Goal: Complete application form: Complete application form

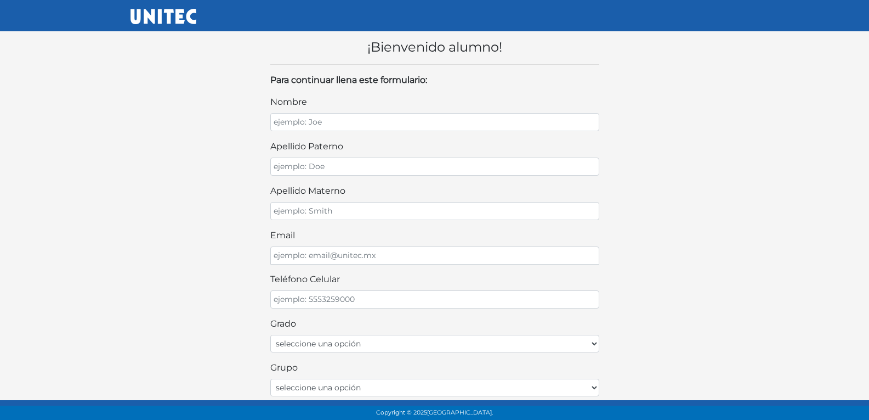
click at [112, 126] on body "¡Bienvenido alumno! Para continuar llena este formulario: nombre apellido pater…" at bounding box center [434, 333] width 869 height 666
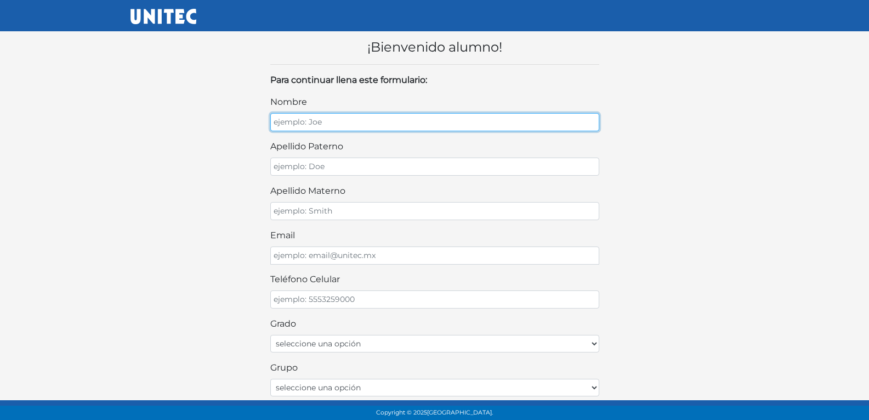
click at [299, 129] on input "nombre" at bounding box center [434, 122] width 329 height 18
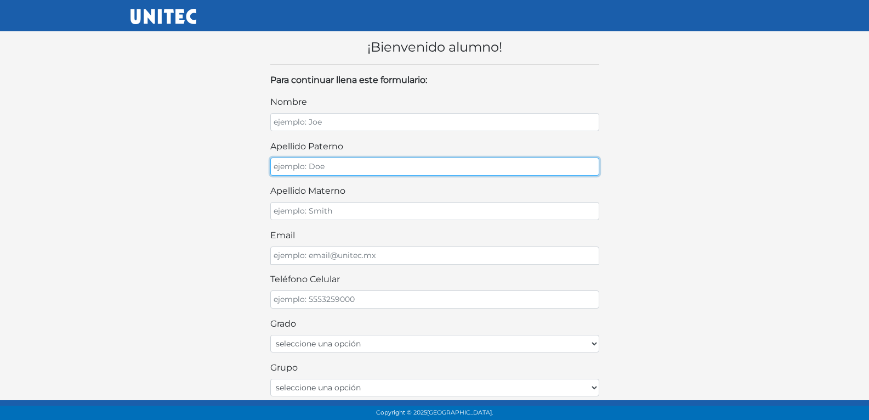
click at [349, 168] on input "apellido paterno" at bounding box center [434, 166] width 329 height 18
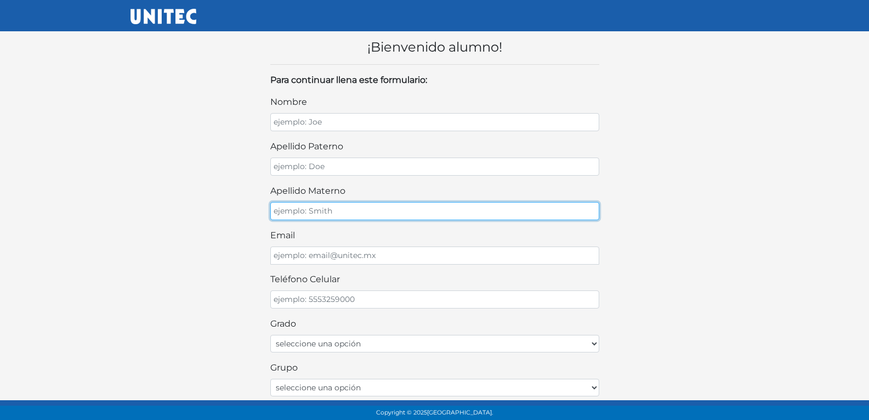
click at [337, 212] on input "apellido materno" at bounding box center [434, 211] width 329 height 18
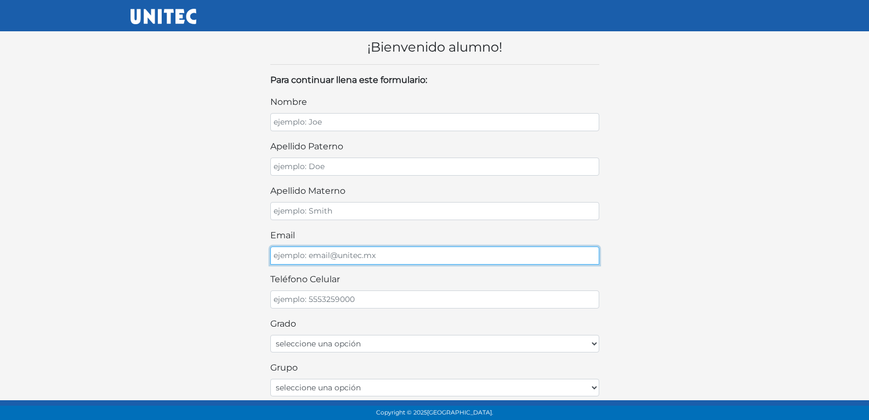
click at [327, 257] on input "email" at bounding box center [434, 255] width 329 height 18
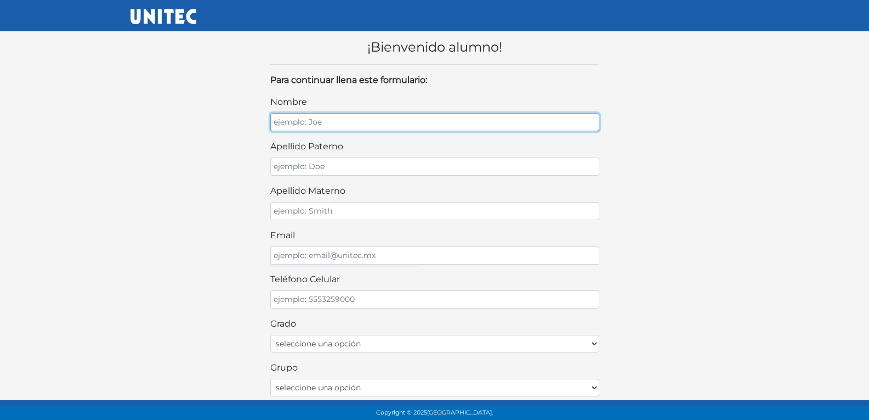
click at [389, 127] on input "nombre" at bounding box center [434, 122] width 329 height 18
type input "maximo"
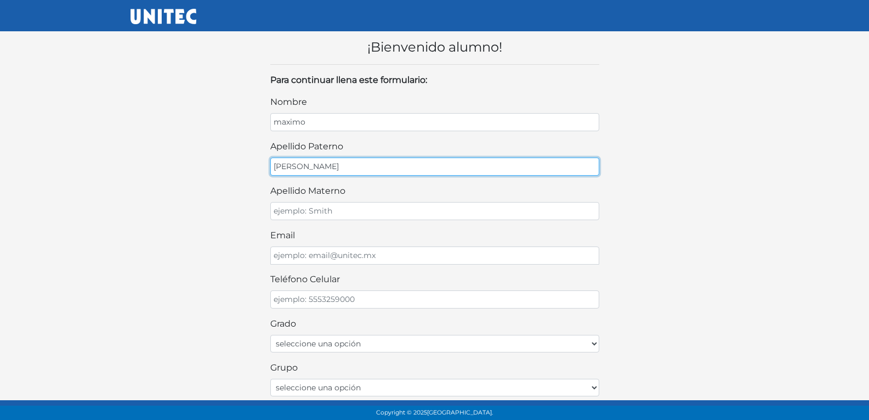
type input "borja"
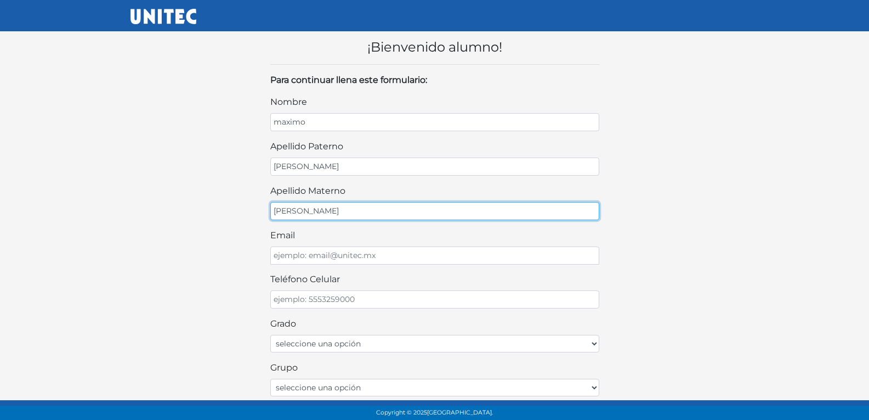
type input "romero"
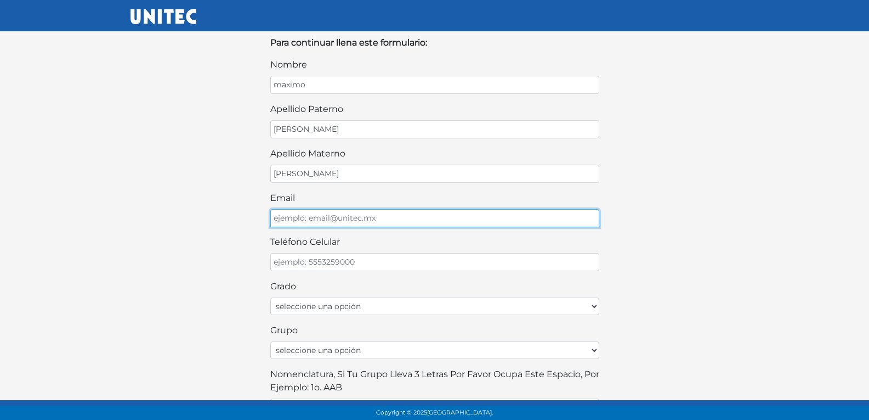
scroll to position [55, 0]
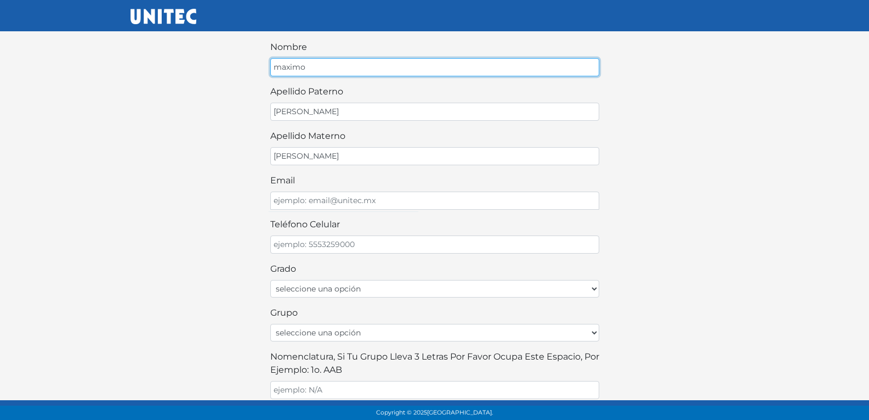
click at [372, 67] on input "maximo" at bounding box center [434, 67] width 329 height 18
type input "maxim"
click at [371, 67] on input "maxim" at bounding box center [434, 67] width 329 height 18
type input "m"
type input "MAXIMO"
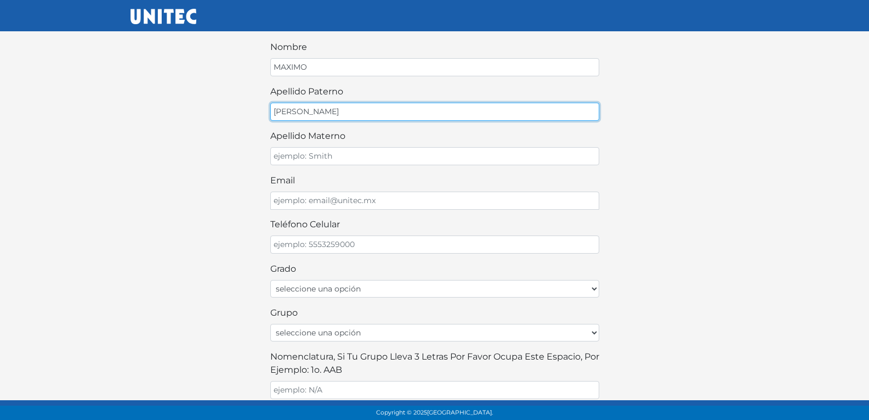
type input "BORJA"
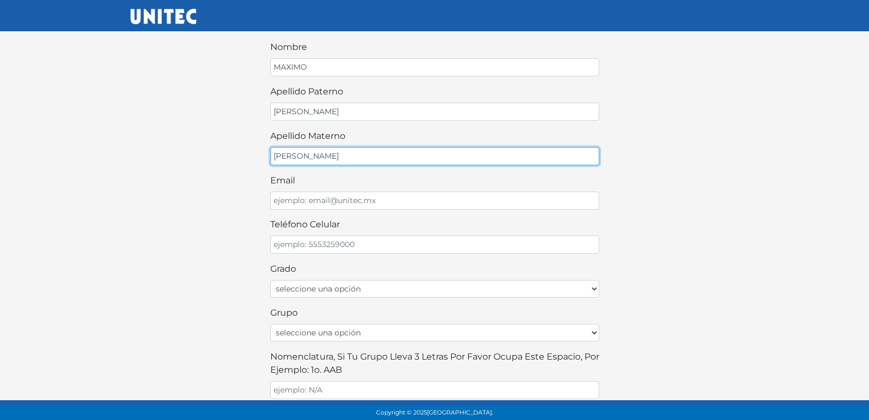
type input "ROMERO"
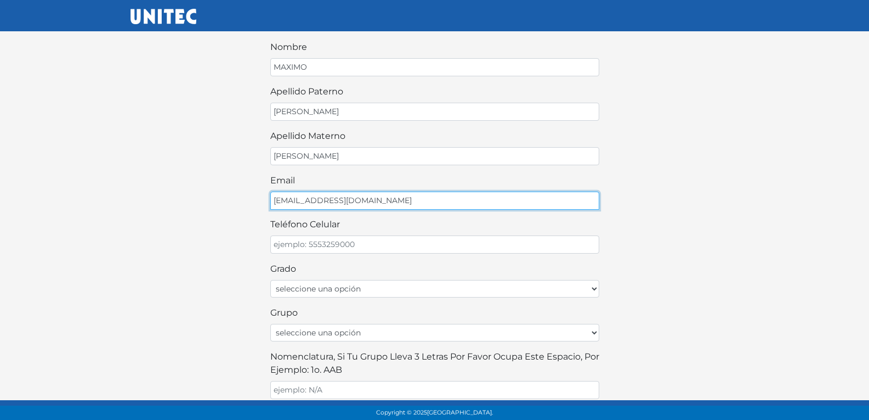
type input "BORJAMAXXROMERO@GMAIL.COM"
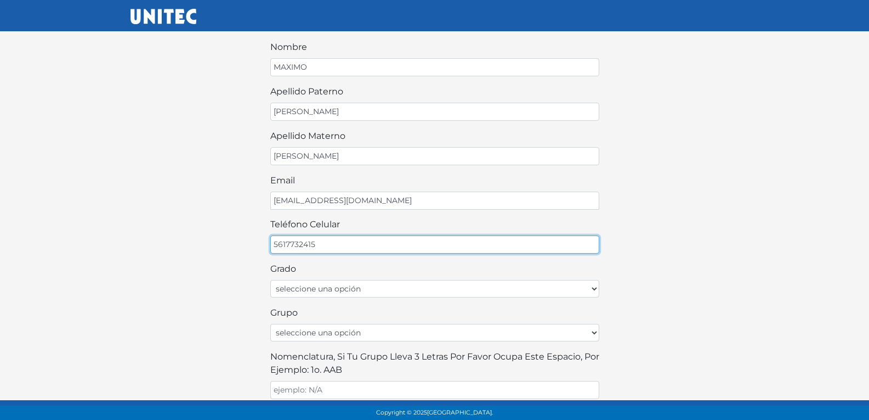
type input "5617732415"
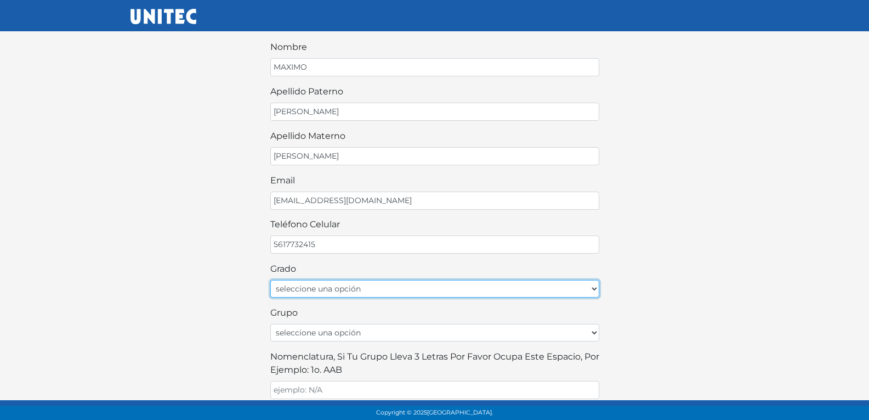
click at [289, 291] on select "seleccione una opción Primer grado Segundo grado Tercer grado Cuarto grado Quin…" at bounding box center [434, 289] width 329 height 18
select select "1ro"
click at [270, 280] on select "seleccione una opción Primer grado Segundo grado Tercer grado Cuarto grado Quin…" at bounding box center [434, 289] width 329 height 18
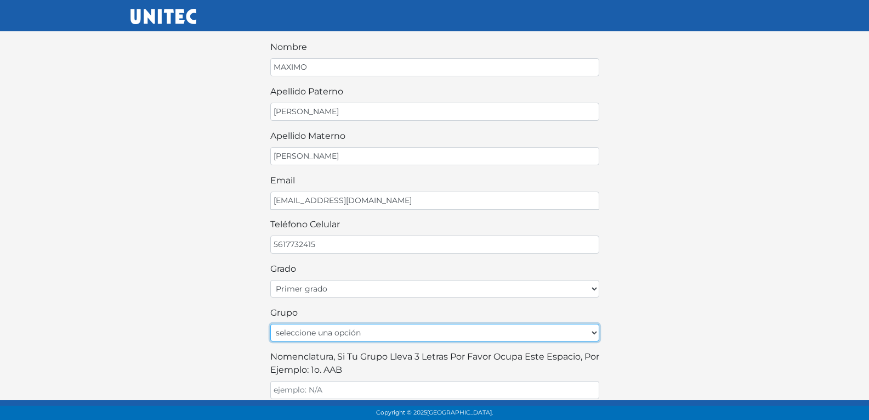
click at [299, 334] on select "seleccione una opción A B C D E F G H I J K L M N O P Q R S T U V W X Y Z" at bounding box center [434, 333] width 329 height 18
select select "A"
click at [270, 324] on select "seleccione una opción A B C D E F G H I J K L M N O P Q R S T U V W X Y Z" at bounding box center [434, 333] width 329 height 18
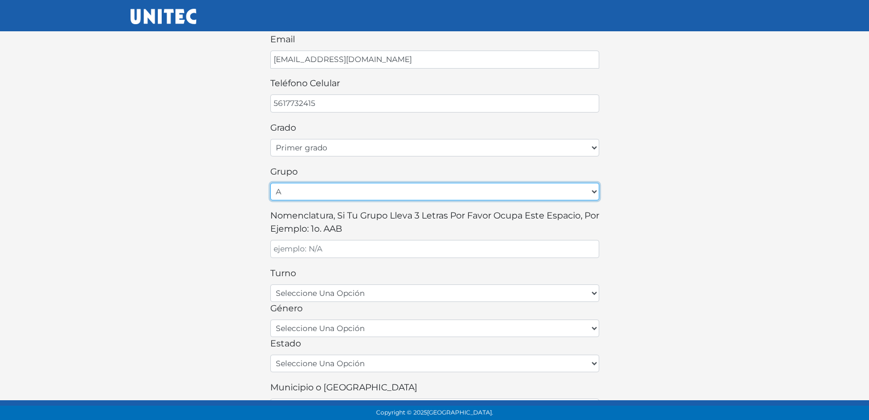
scroll to position [219, 0]
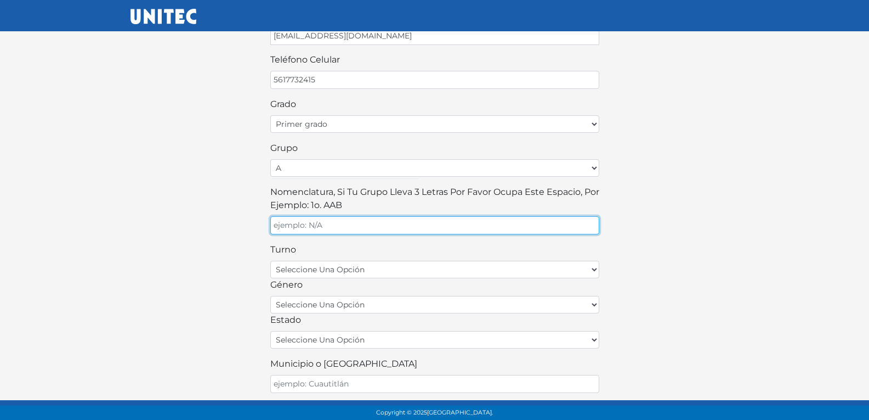
click at [312, 234] on input "Nomenclatura, si tu grupo lleva 3 letras por favor ocupa este espacio, por ejem…" at bounding box center [434, 225] width 329 height 18
type input "A"
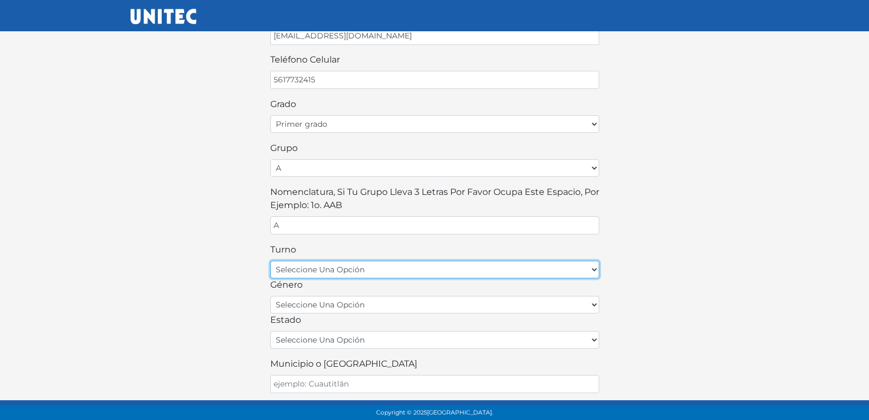
select select "matutino"
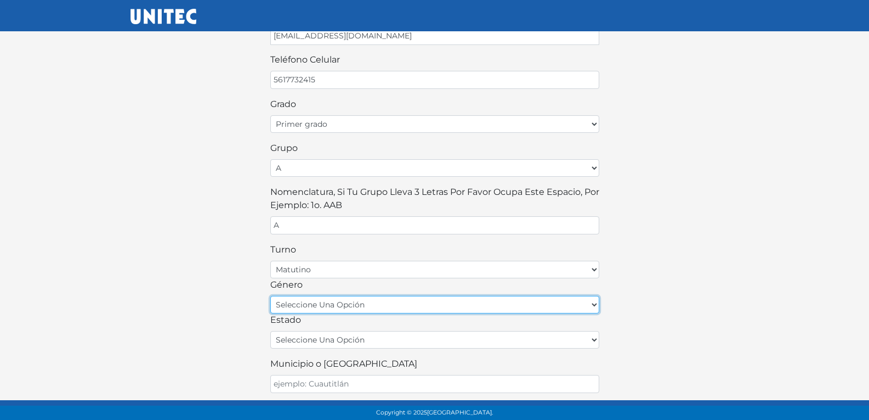
select select "M"
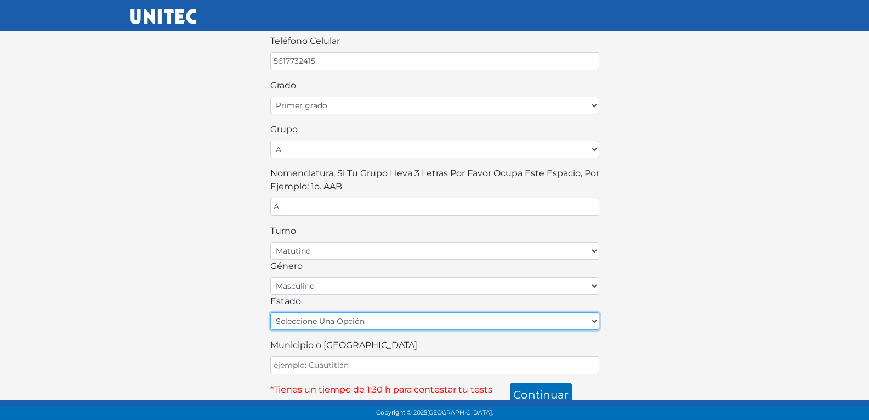
scroll to position [246, 0]
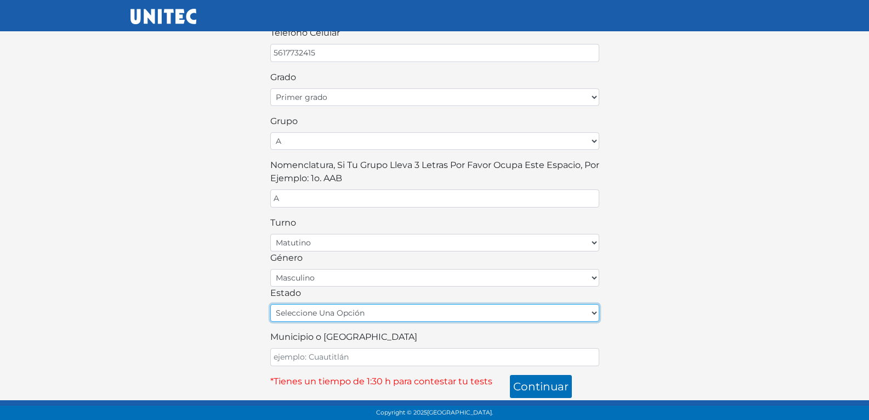
click at [336, 311] on select "seleccione una opción Aguascalientes Baja California Baja California Sur Campec…" at bounding box center [434, 313] width 329 height 18
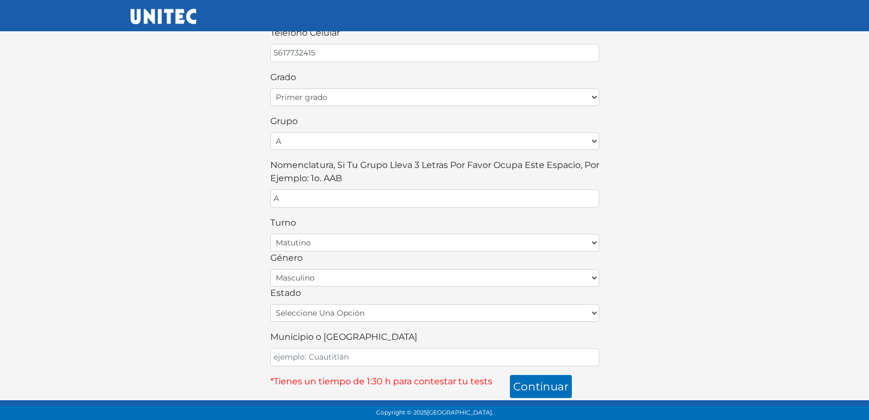
click at [336, 322] on div "nombre MAXIMO apellido paterno BORJA apellido materno ROMERO email BORJAMAXXROM…" at bounding box center [434, 107] width 329 height 517
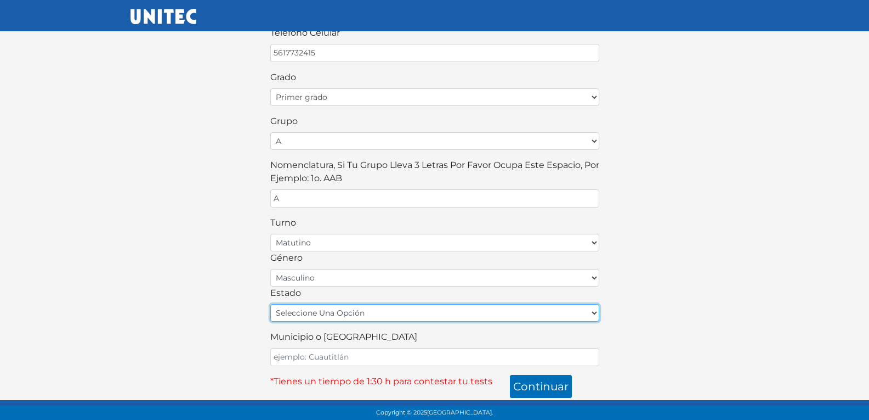
click at [336, 318] on select "seleccione una opción Aguascalientes Baja California Baja California Sur Campec…" at bounding box center [434, 313] width 329 height 18
click at [345, 311] on select "seleccione una opción Aguascalientes Baja California Baja California Sur Campec…" at bounding box center [434, 313] width 329 height 18
select select "MEX"
click at [270, 304] on select "seleccione una opción Aguascalientes Baja California Baja California Sur Campec…" at bounding box center [434, 313] width 329 height 18
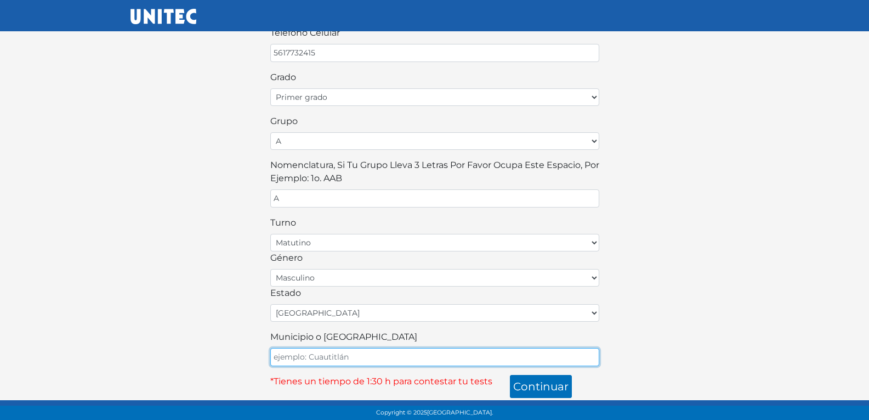
click at [456, 355] on input "Municipio o Alcaldía" at bounding box center [434, 357] width 329 height 18
type input "ECATEPEC"
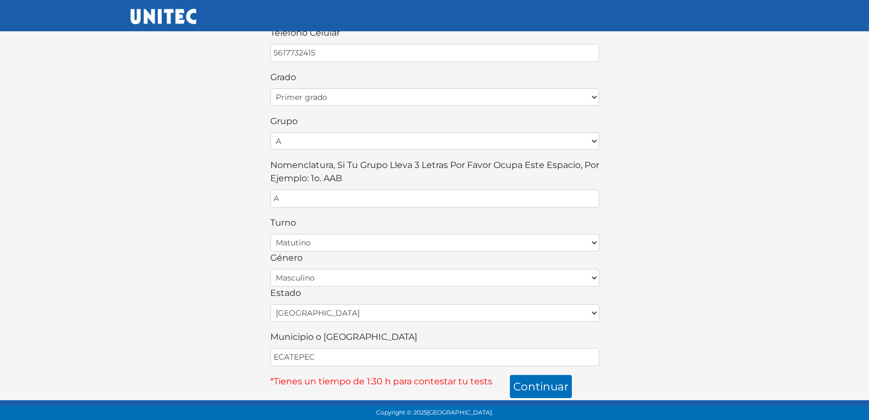
click at [558, 246] on div "¡Bienvenido alumno! Para continuar llena este formulario: nombre MAXIMO apellid…" at bounding box center [434, 87] width 625 height 622
click at [552, 385] on button "continuar" at bounding box center [541, 386] width 62 height 23
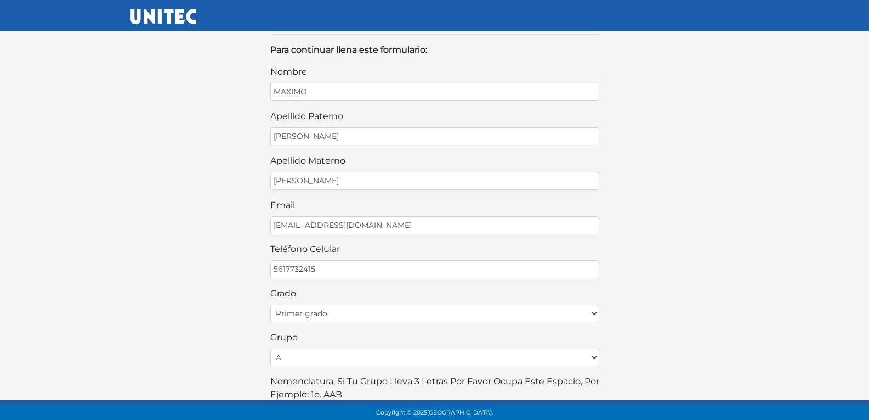
scroll to position [27, 0]
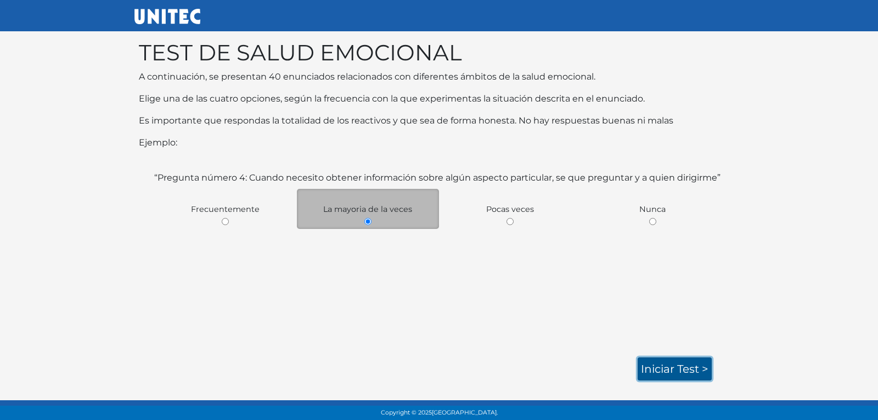
click at [680, 359] on link "Iniciar test >" at bounding box center [674, 368] width 74 height 23
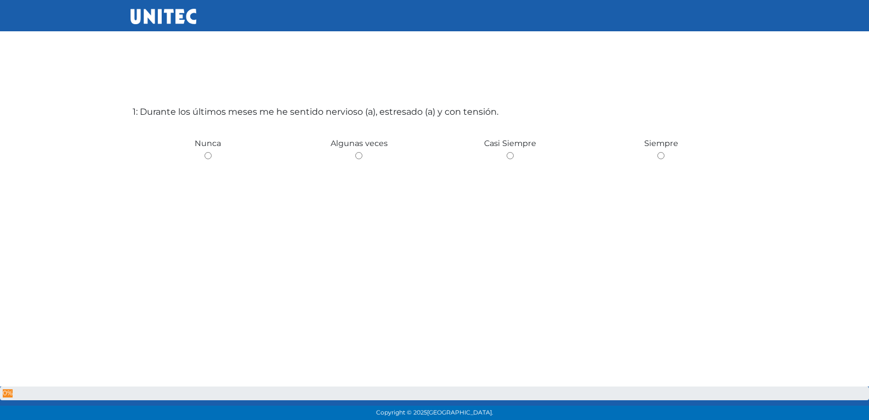
scroll to position [55, 0]
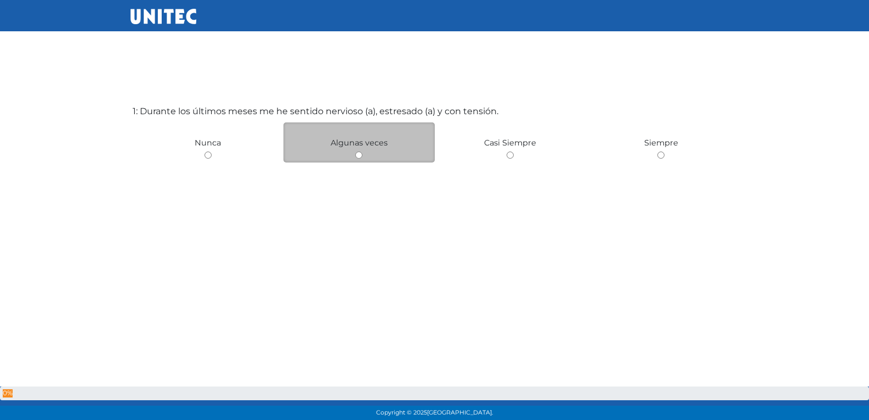
click at [357, 156] on input "radio" at bounding box center [358, 154] width 7 height 7
radio input "true"
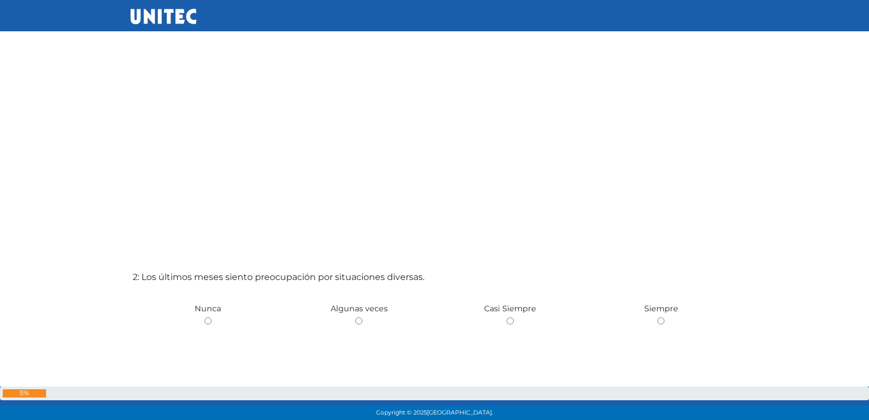
scroll to position [328, 0]
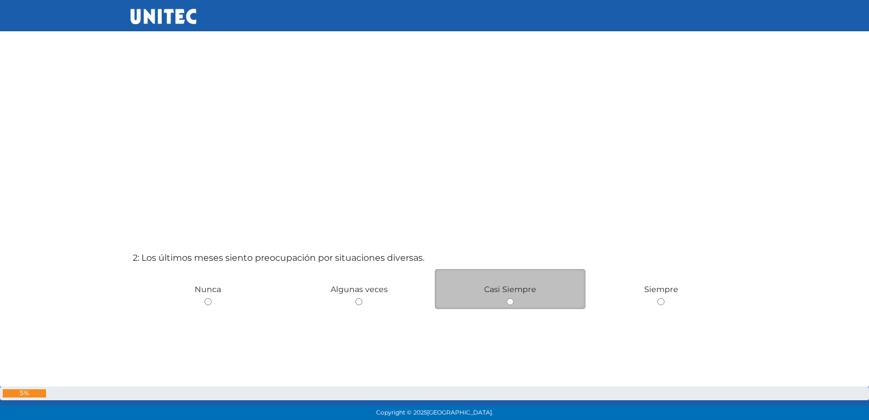
click at [506, 306] on div "Casi Siempre" at bounding box center [510, 289] width 151 height 40
click at [511, 303] on input "radio" at bounding box center [510, 301] width 7 height 7
radio input "true"
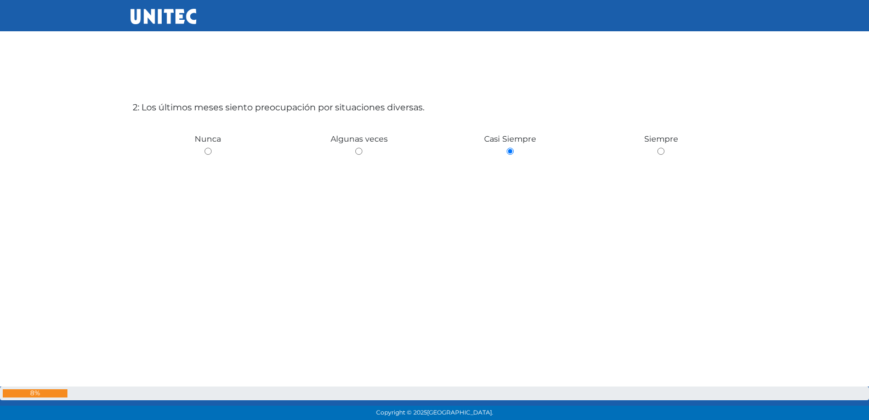
scroll to position [368, 0]
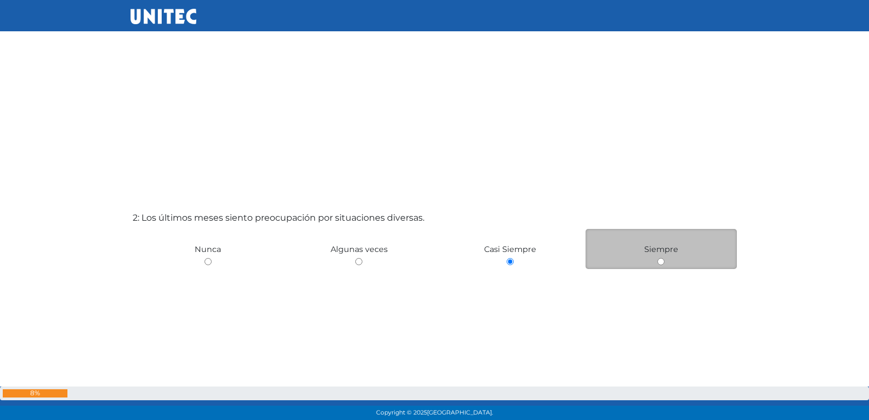
click at [664, 263] on input "radio" at bounding box center [661, 261] width 7 height 7
radio input "true"
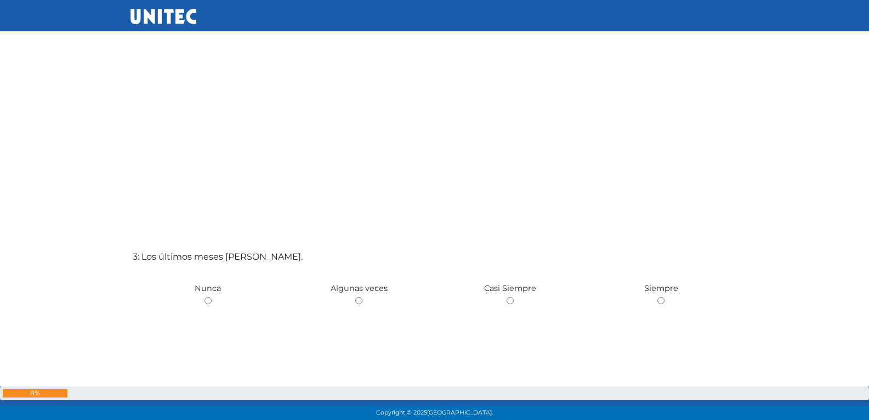
scroll to position [750, 0]
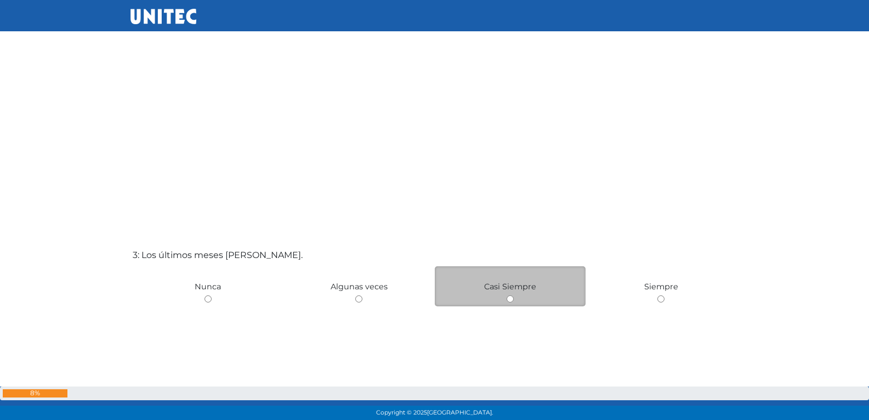
click at [500, 296] on div "Casi Siempre" at bounding box center [510, 286] width 151 height 40
click at [511, 298] on input "radio" at bounding box center [510, 298] width 7 height 7
radio input "true"
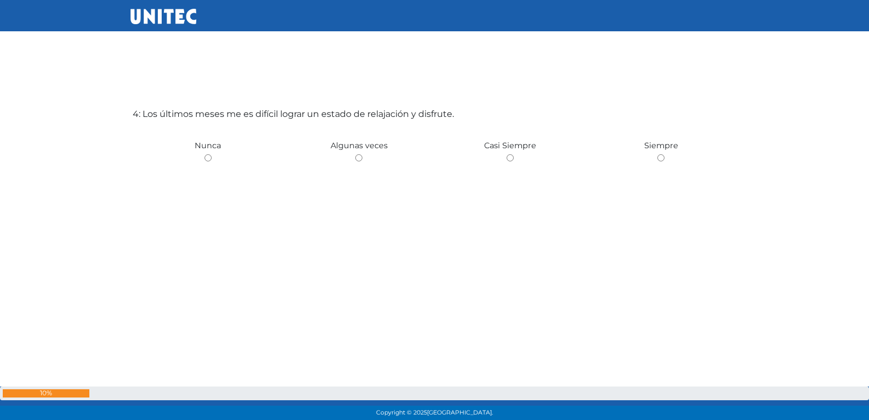
scroll to position [1314, 0]
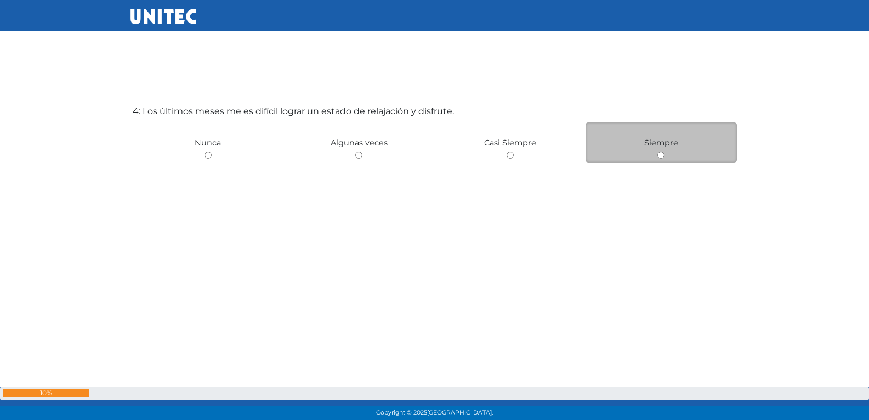
click at [662, 160] on div "Siempre" at bounding box center [661, 142] width 151 height 40
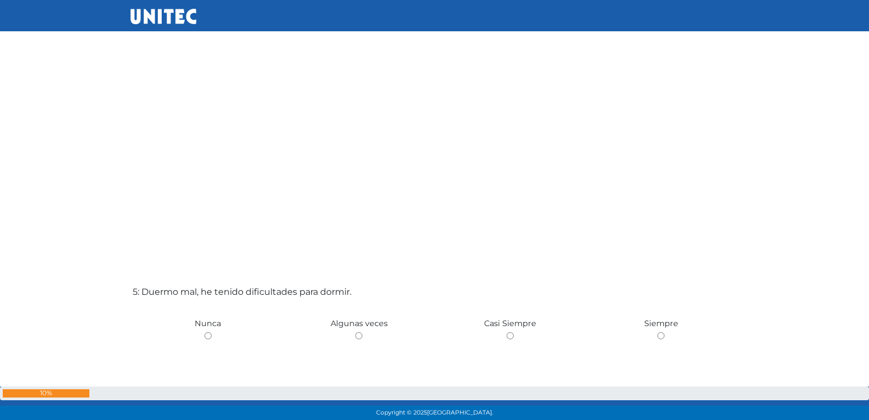
scroll to position [1588, 0]
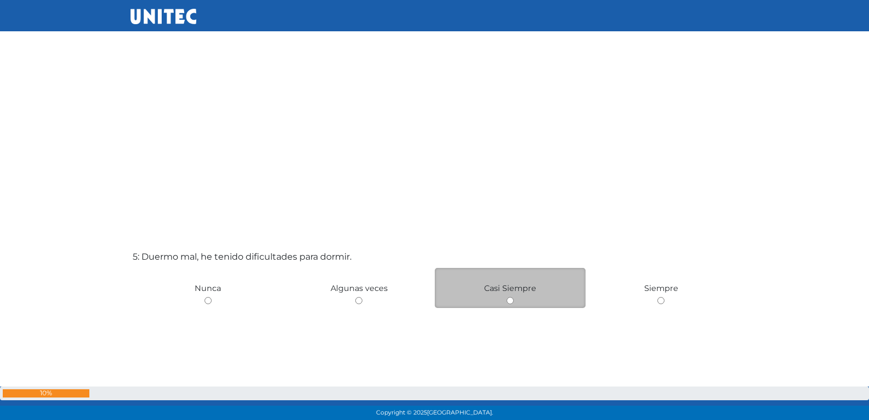
click at [491, 293] on div "Casi Siempre" at bounding box center [510, 288] width 151 height 40
click at [508, 295] on div "Casi Siempre" at bounding box center [510, 288] width 151 height 40
click at [511, 302] on input "radio" at bounding box center [510, 300] width 7 height 7
radio input "true"
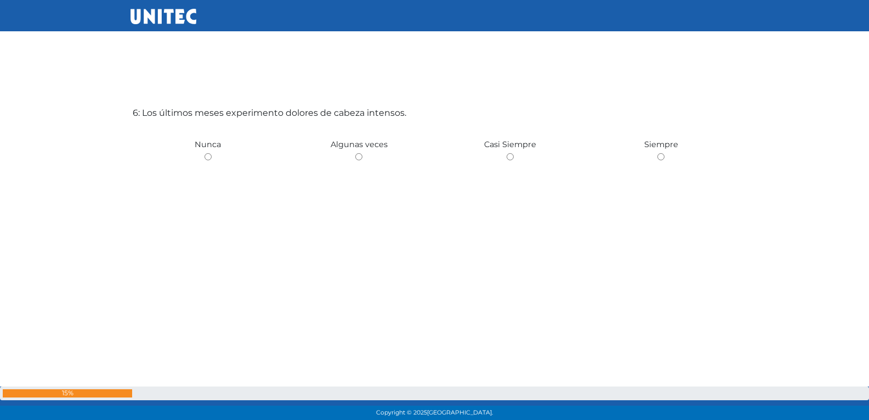
scroll to position [2153, 0]
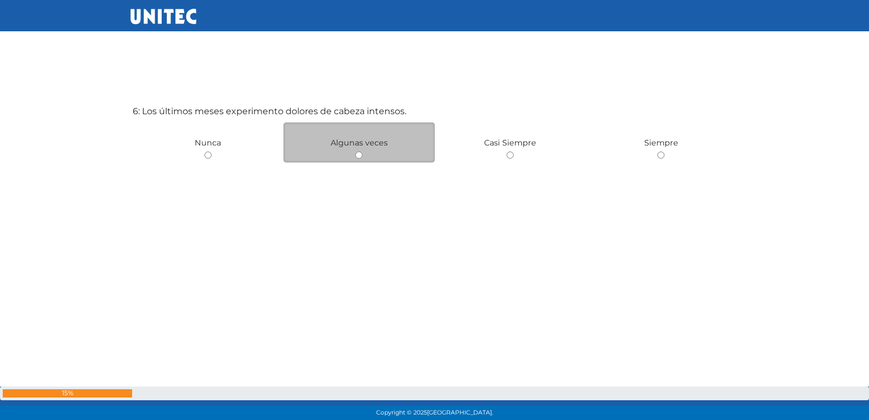
click at [361, 159] on input "radio" at bounding box center [358, 154] width 7 height 7
radio input "true"
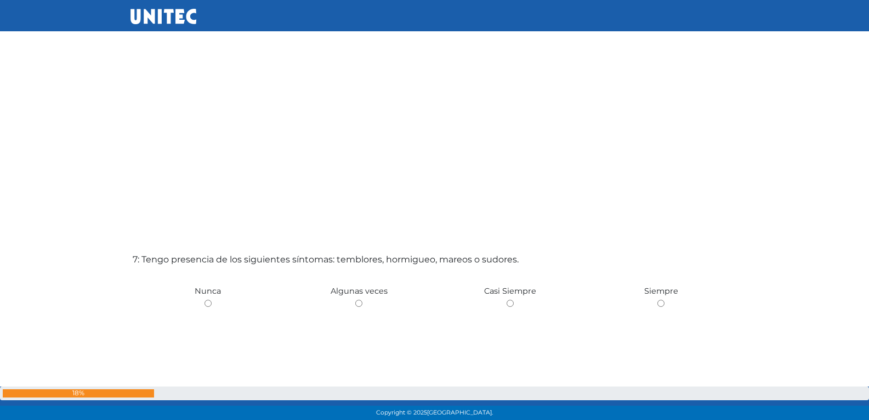
scroll to position [2481, 0]
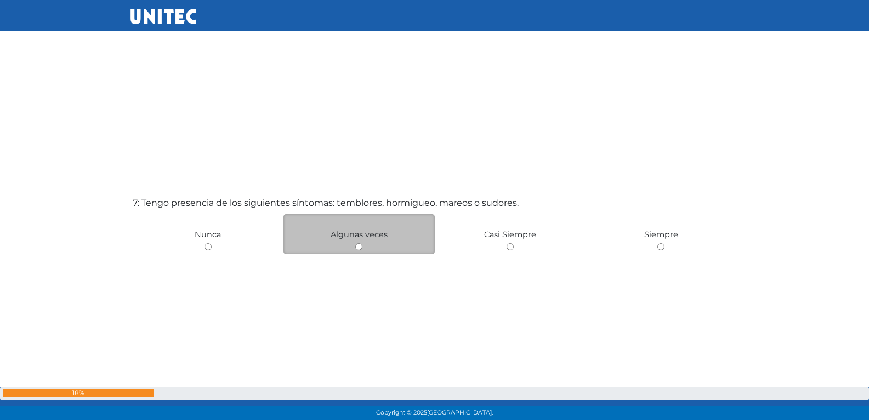
click at [372, 243] on div "Algunas veces" at bounding box center [359, 234] width 151 height 40
click at [363, 248] on div "Algunas veces" at bounding box center [359, 234] width 151 height 40
click at [359, 248] on input "radio" at bounding box center [358, 246] width 7 height 7
radio input "true"
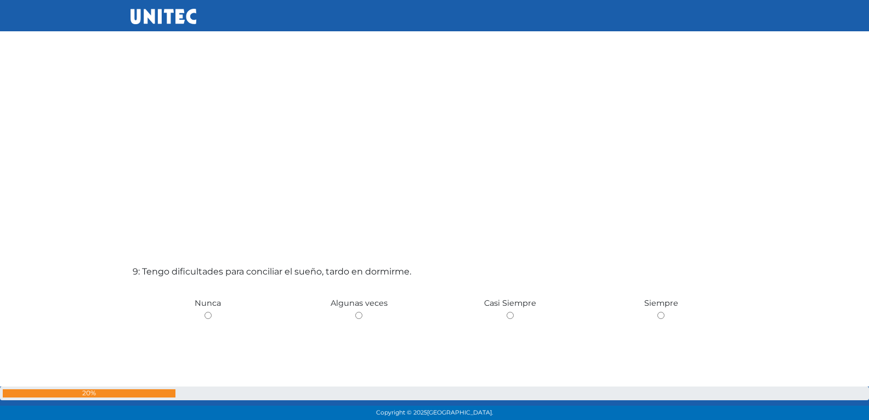
scroll to position [3321, 0]
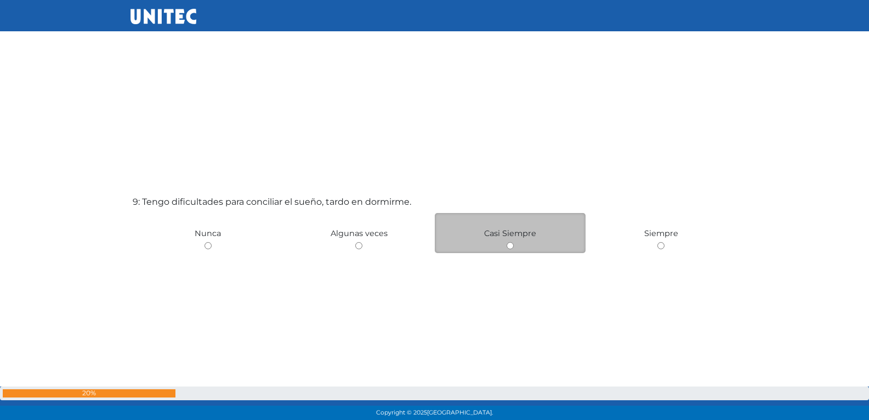
click at [512, 245] on input "radio" at bounding box center [510, 245] width 7 height 7
radio input "true"
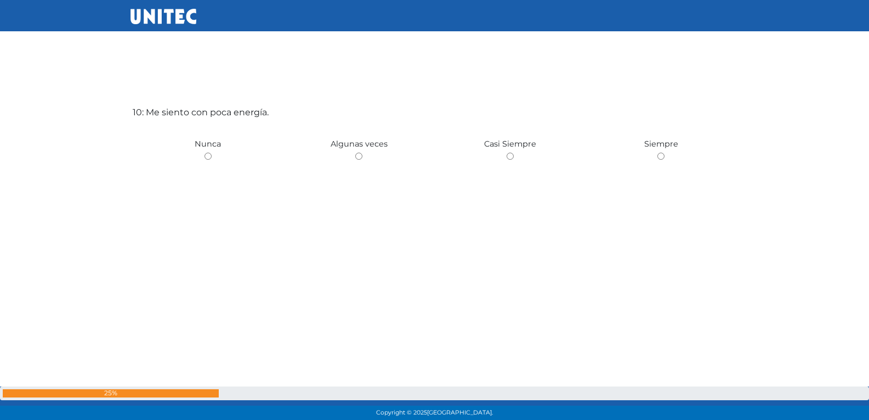
scroll to position [3831, 0]
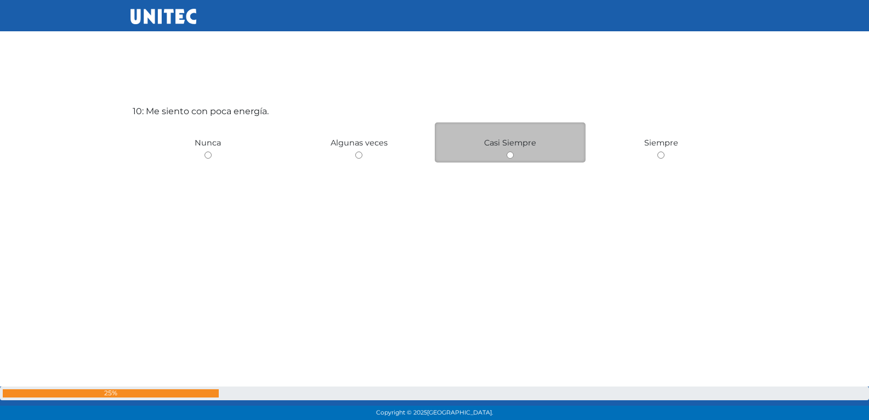
click at [510, 157] on input "radio" at bounding box center [510, 154] width 7 height 7
radio input "true"
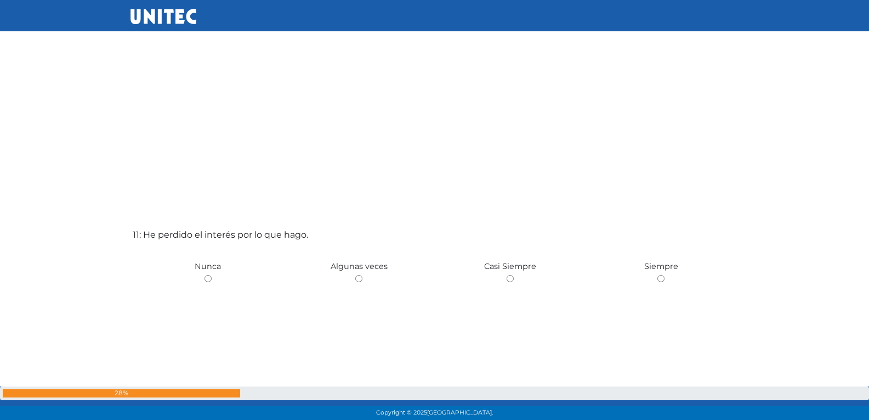
scroll to position [4147, 0]
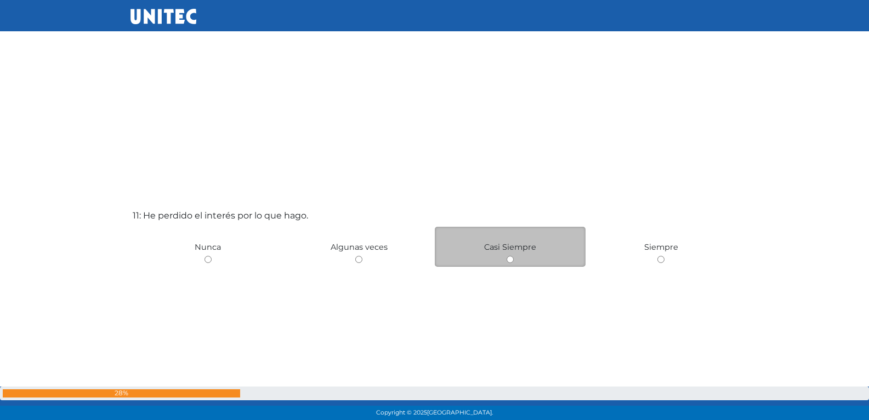
click at [506, 250] on span "Casi Siempre" at bounding box center [510, 247] width 52 height 10
click at [507, 258] on input "radio" at bounding box center [510, 259] width 7 height 7
radio input "true"
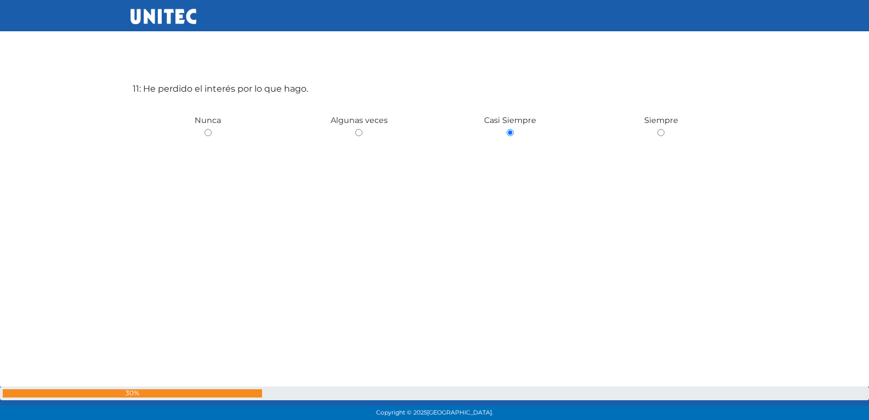
scroll to position [4232, 0]
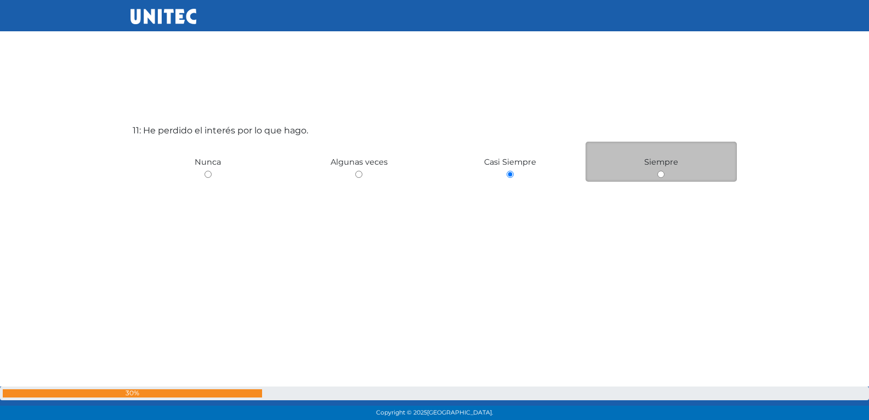
click at [651, 175] on div "Siempre" at bounding box center [661, 162] width 151 height 40
click at [658, 172] on input "radio" at bounding box center [661, 174] width 7 height 7
radio input "true"
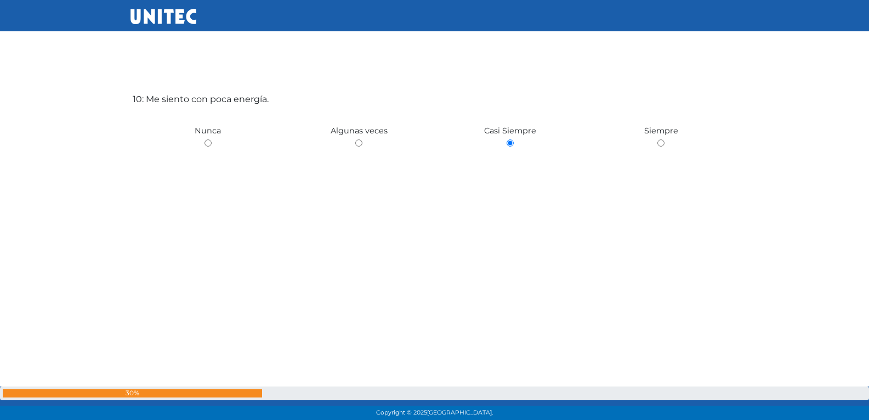
scroll to position [3835, 0]
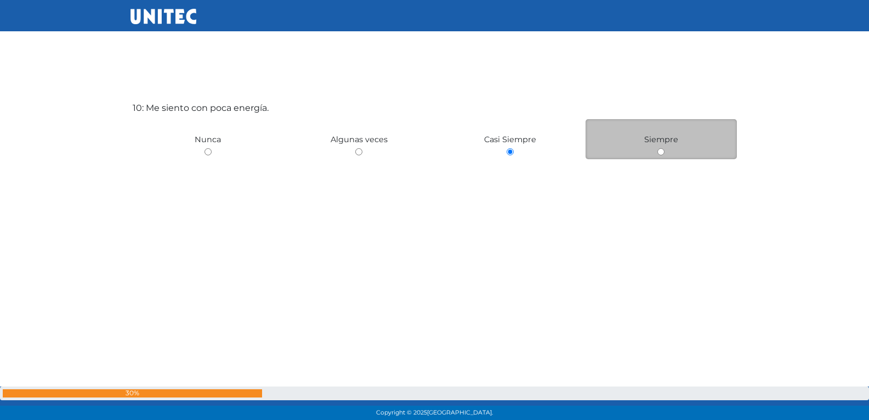
click at [663, 154] on input "radio" at bounding box center [661, 151] width 7 height 7
radio input "true"
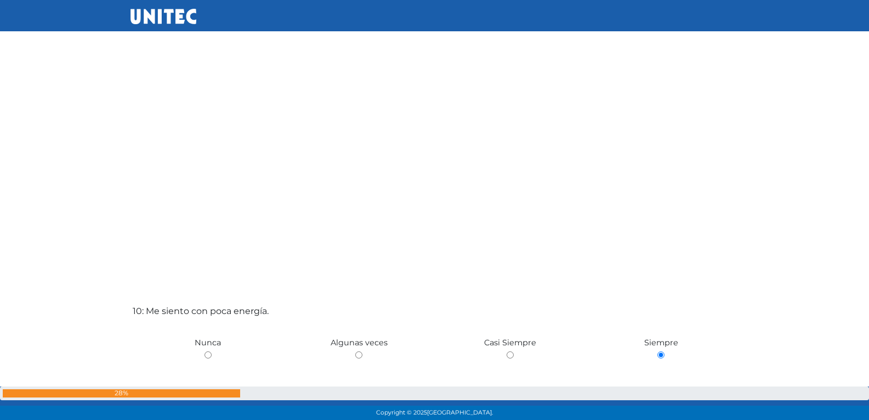
scroll to position [3489, 0]
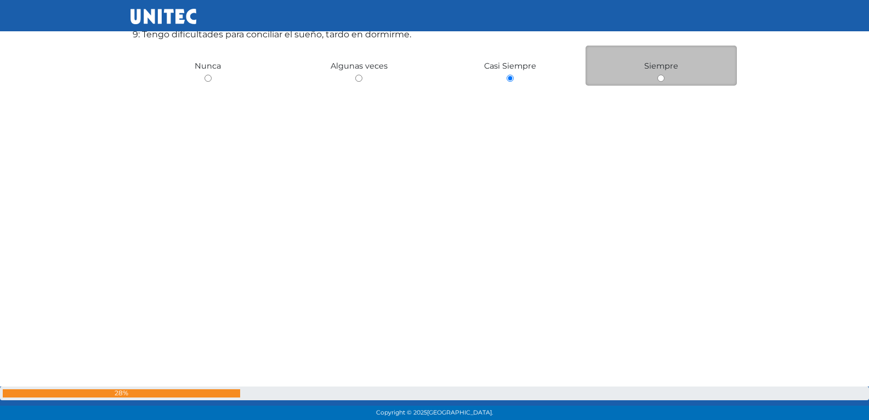
click at [663, 83] on div "Siempre" at bounding box center [661, 66] width 151 height 40
click at [662, 83] on div "Siempre" at bounding box center [661, 66] width 151 height 40
click at [660, 80] on input "radio" at bounding box center [661, 78] width 7 height 7
radio input "true"
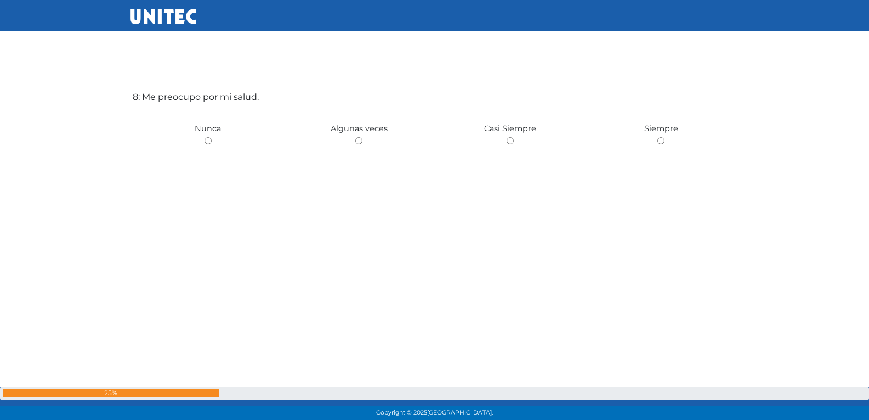
scroll to position [2997, 0]
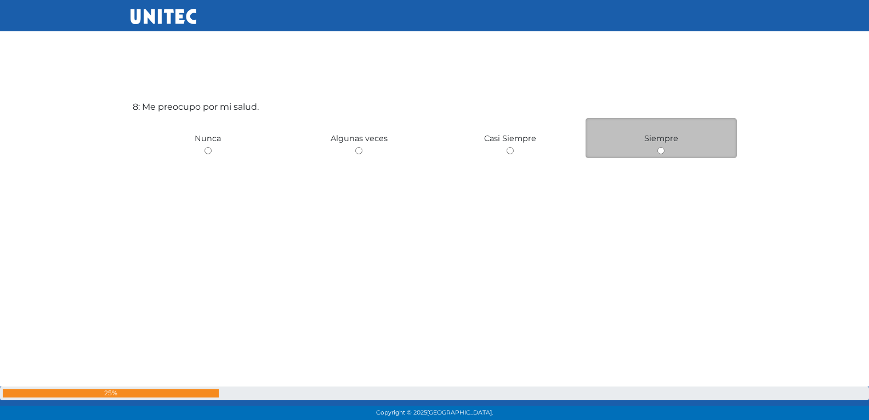
click at [659, 151] on input "radio" at bounding box center [661, 150] width 7 height 7
radio input "true"
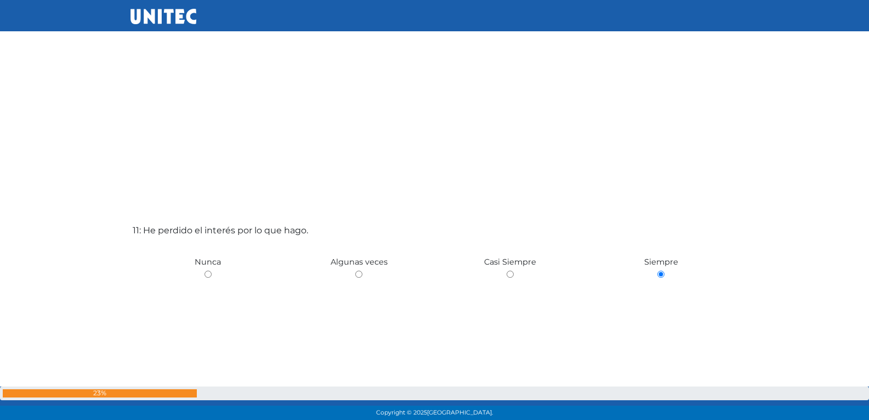
scroll to position [4149, 0]
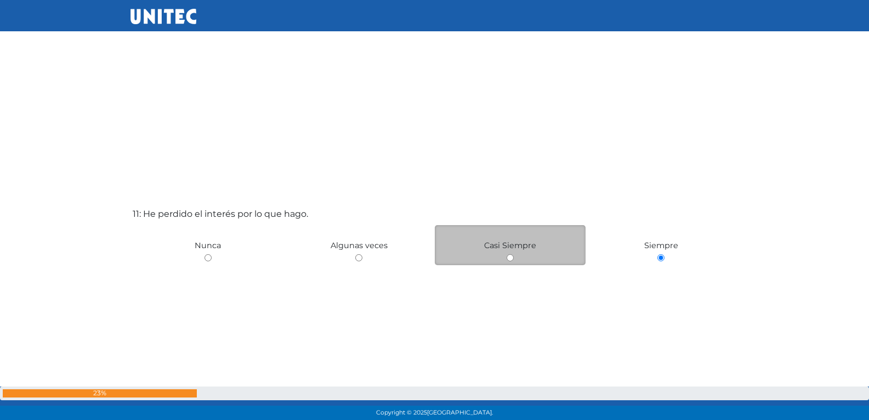
click at [508, 256] on input "radio" at bounding box center [510, 257] width 7 height 7
radio input "true"
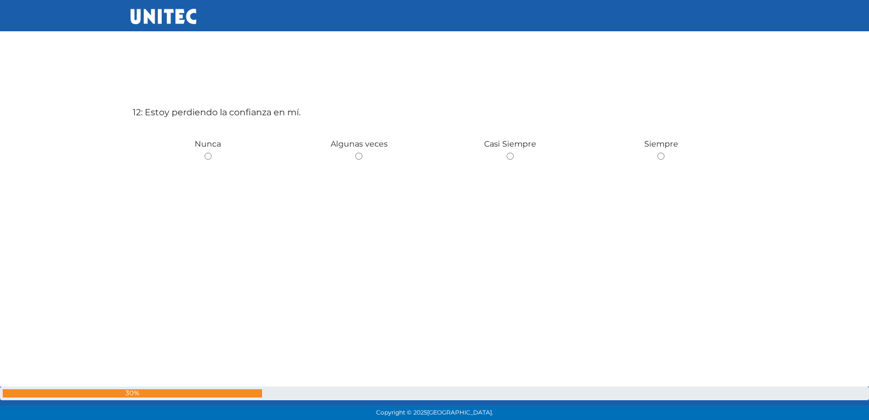
scroll to position [4712, 0]
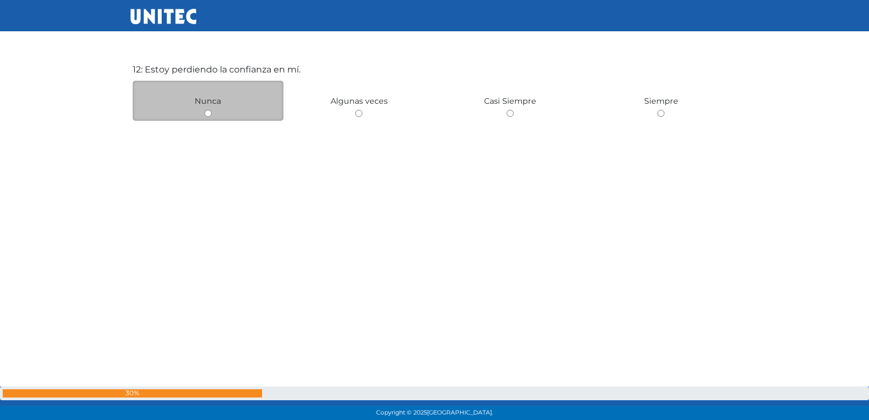
click at [210, 116] on input "radio" at bounding box center [208, 113] width 7 height 7
radio input "true"
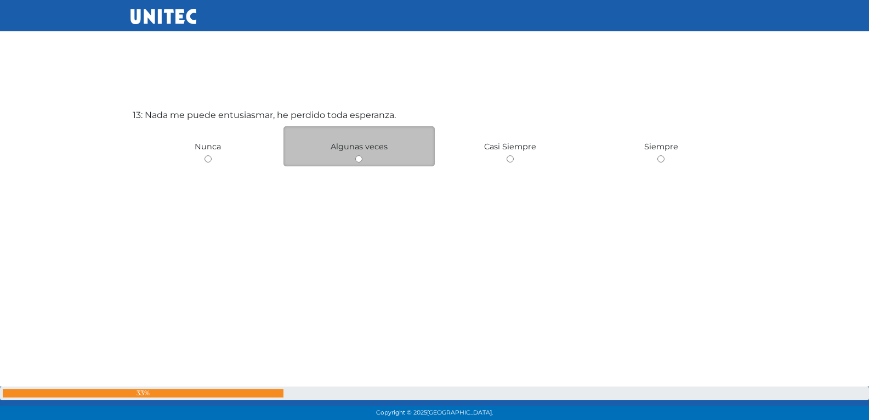
scroll to position [5090, 0]
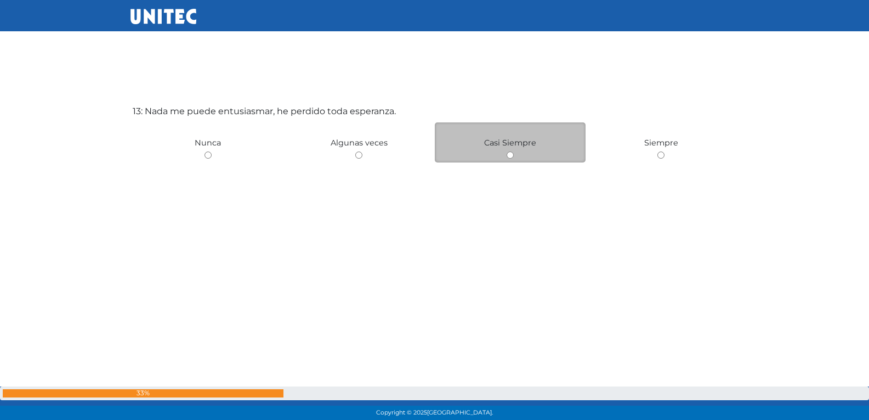
click at [509, 157] on input "radio" at bounding box center [510, 154] width 7 height 7
radio input "true"
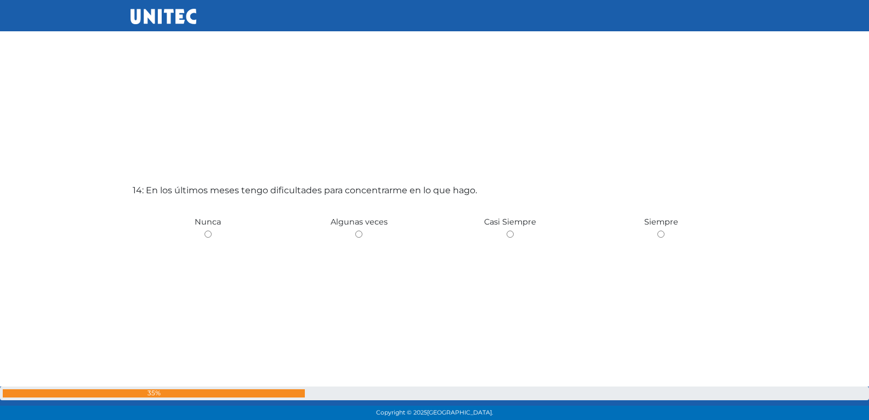
scroll to position [5461, 0]
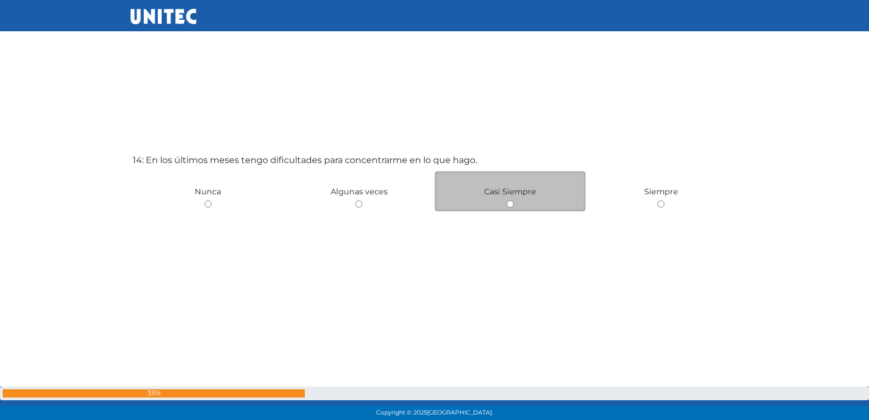
click at [512, 205] on input "radio" at bounding box center [510, 203] width 7 height 7
radio input "true"
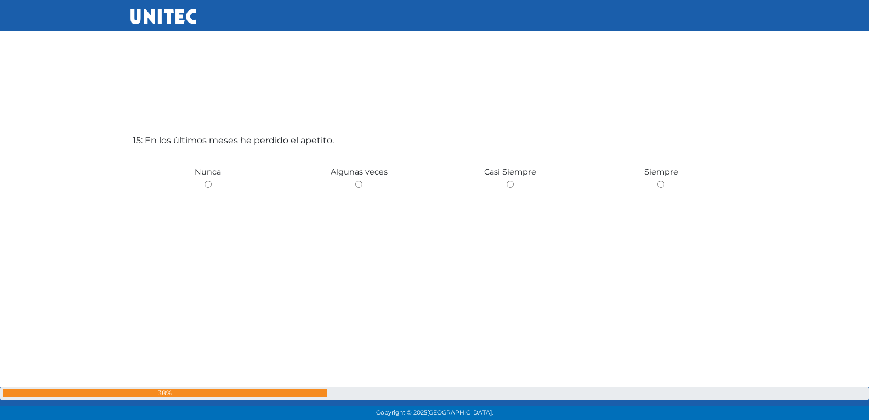
scroll to position [5875, 0]
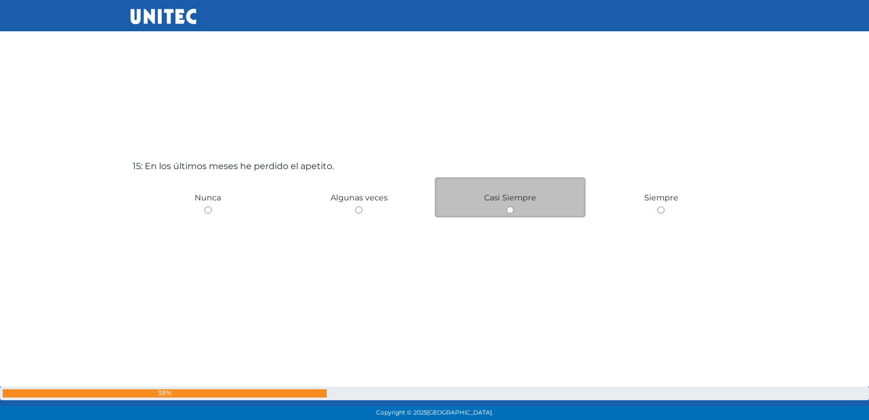
click at [510, 212] on input "radio" at bounding box center [510, 209] width 7 height 7
radio input "true"
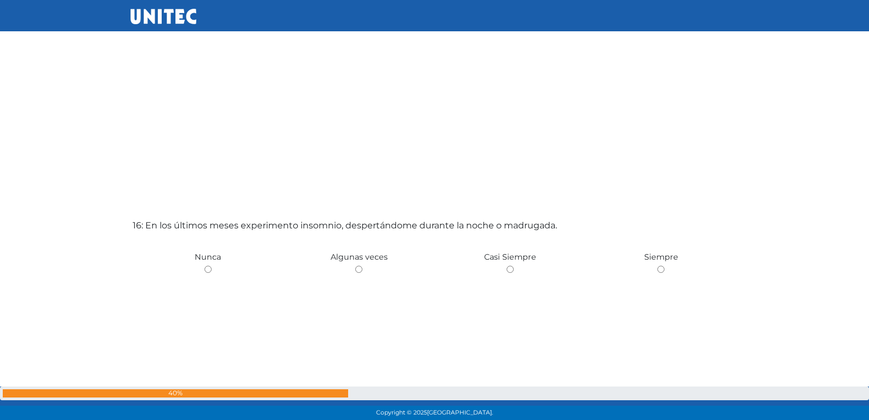
scroll to position [6238, 0]
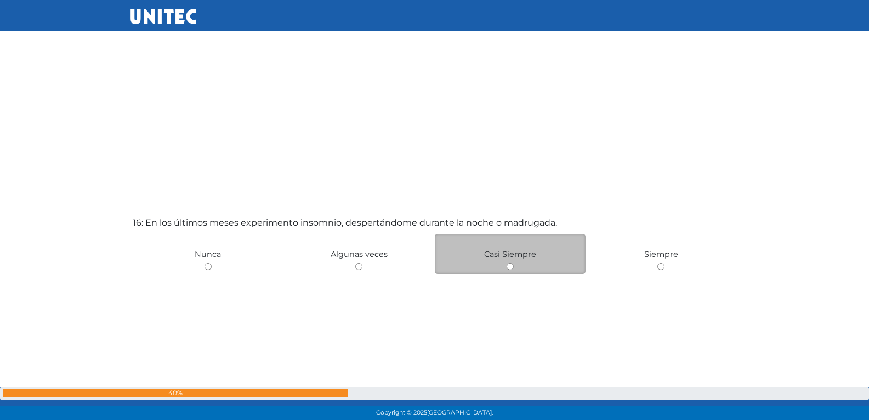
click at [508, 263] on input "radio" at bounding box center [510, 266] width 7 height 7
radio input "true"
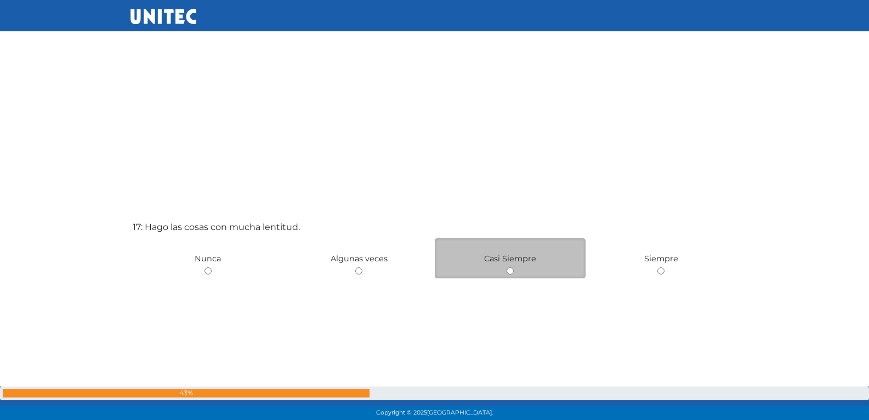
scroll to position [6669, 0]
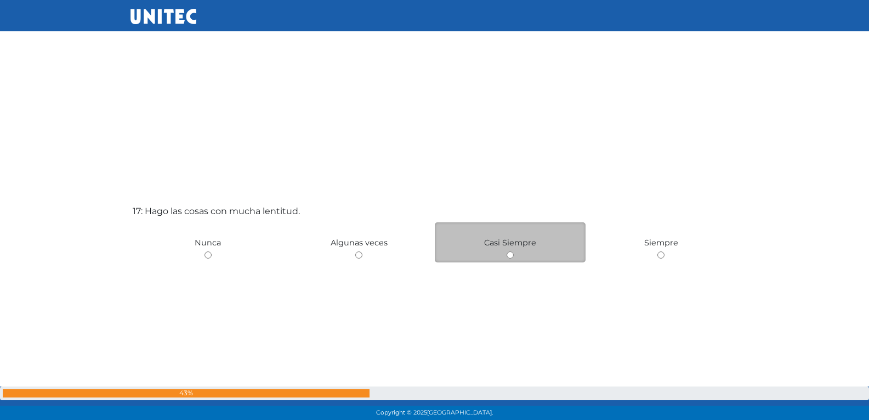
click at [515, 255] on div "Casi Siempre" at bounding box center [510, 242] width 151 height 40
click at [507, 251] on input "radio" at bounding box center [510, 254] width 7 height 7
radio input "true"
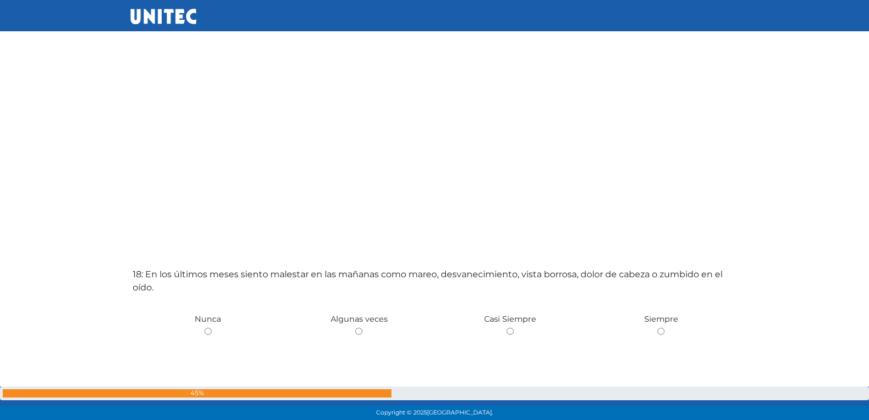
scroll to position [7050, 0]
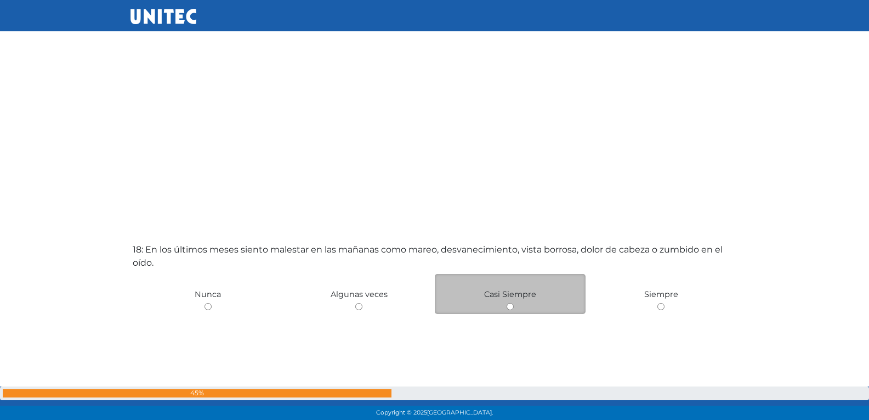
click at [513, 303] on input "radio" at bounding box center [510, 306] width 7 height 7
radio input "true"
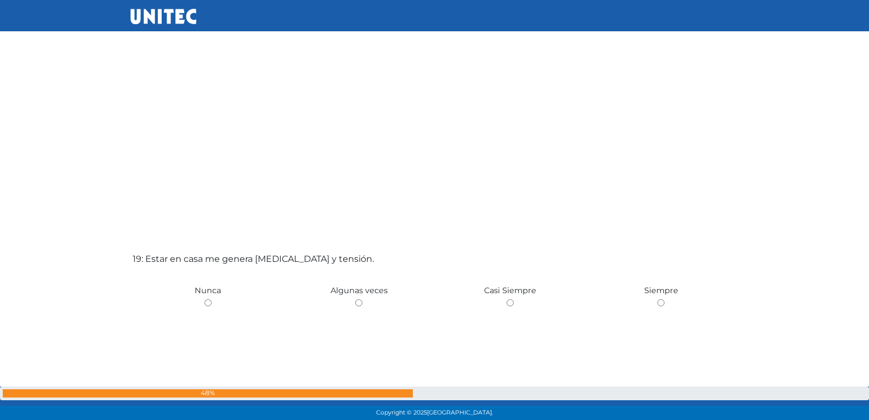
scroll to position [7486, 0]
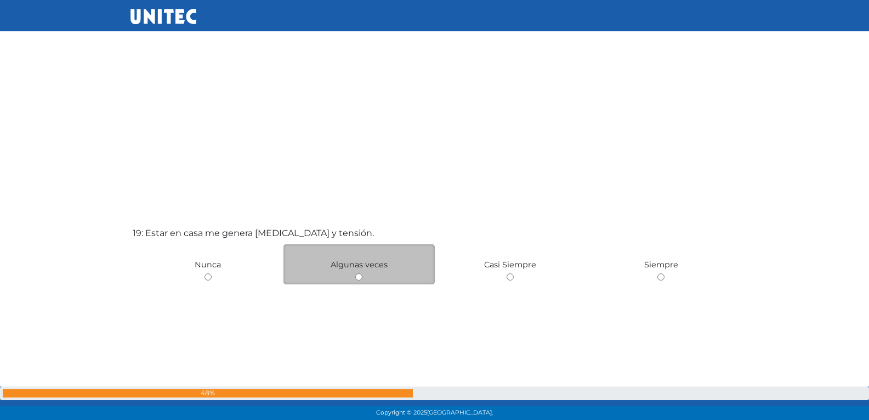
click at [359, 275] on input "radio" at bounding box center [358, 276] width 7 height 7
radio input "true"
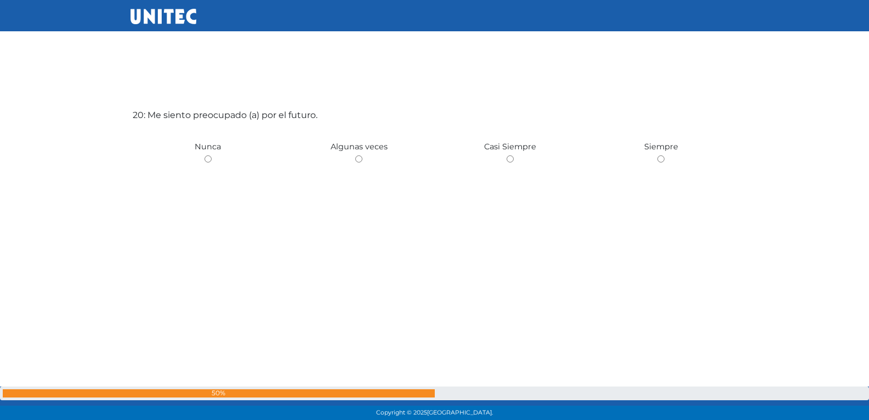
scroll to position [8028, 0]
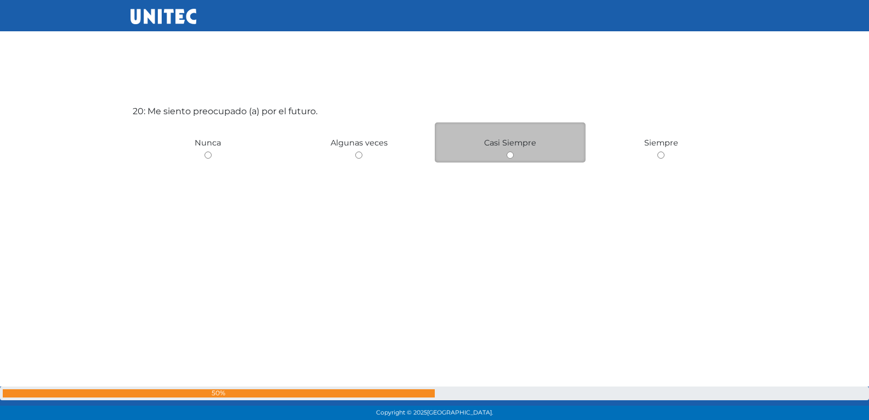
click at [511, 157] on input "radio" at bounding box center [510, 154] width 7 height 7
radio input "true"
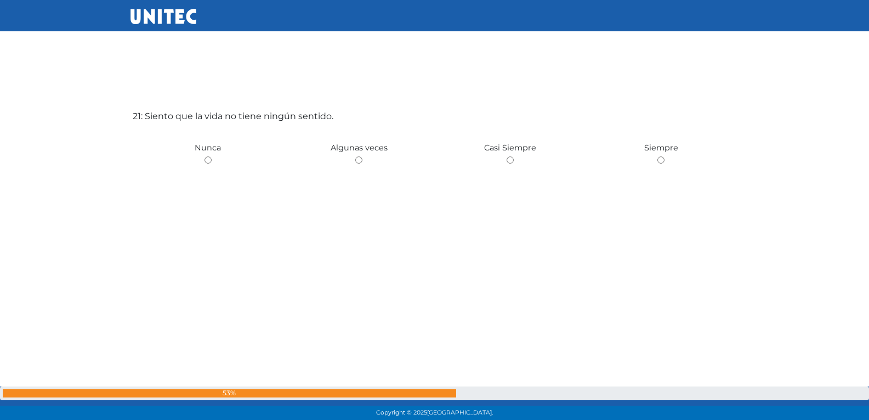
scroll to position [8447, 0]
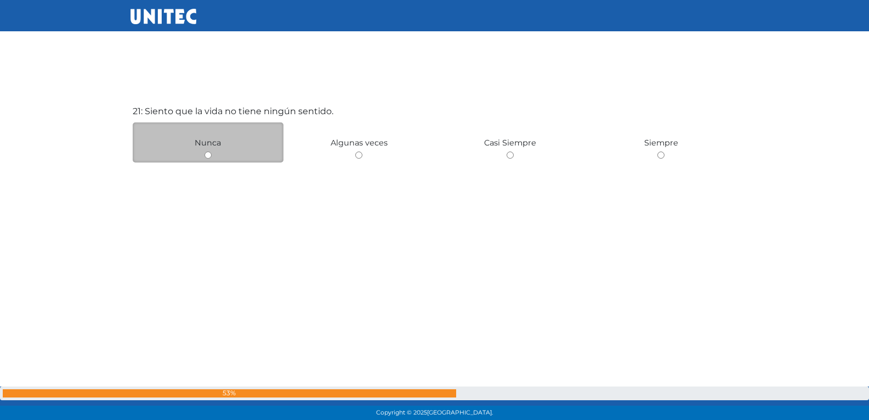
click at [211, 158] on input "radio" at bounding box center [208, 154] width 7 height 7
radio input "true"
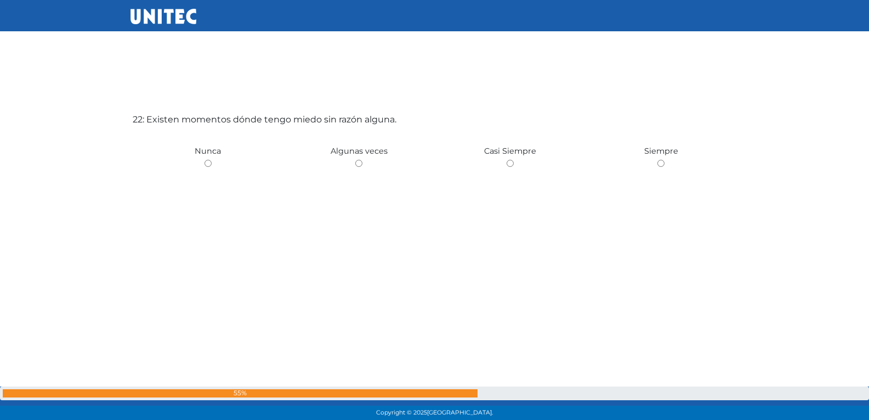
scroll to position [8867, 0]
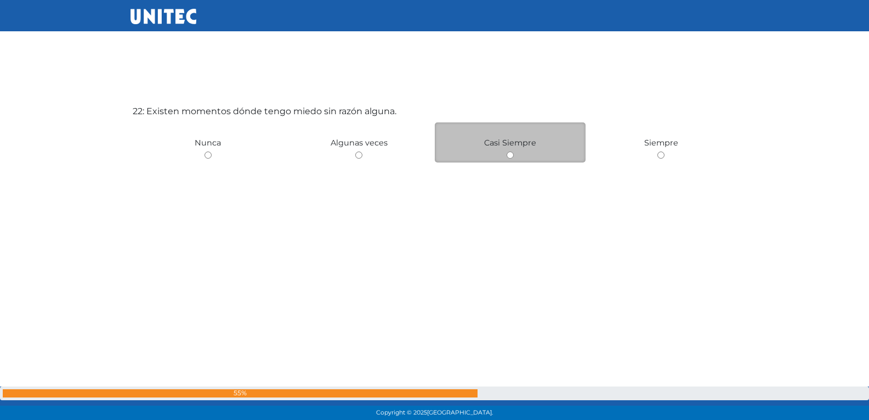
click at [508, 152] on input "radio" at bounding box center [510, 154] width 7 height 7
radio input "true"
click at [508, 157] on input "radio" at bounding box center [510, 154] width 7 height 7
radio input "true"
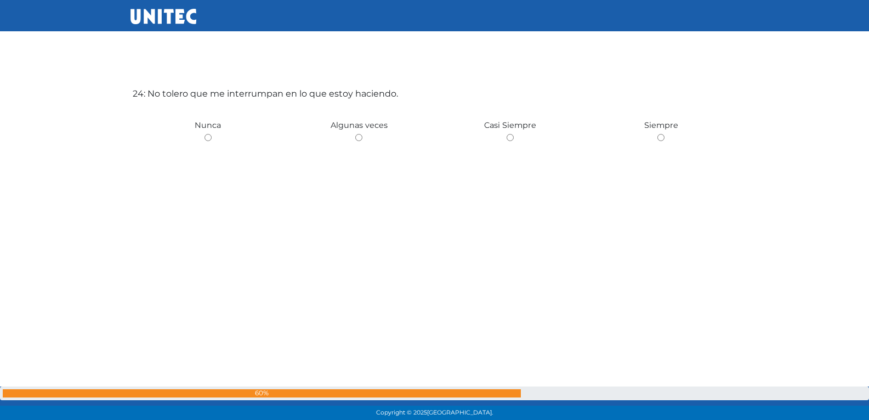
scroll to position [9706, 0]
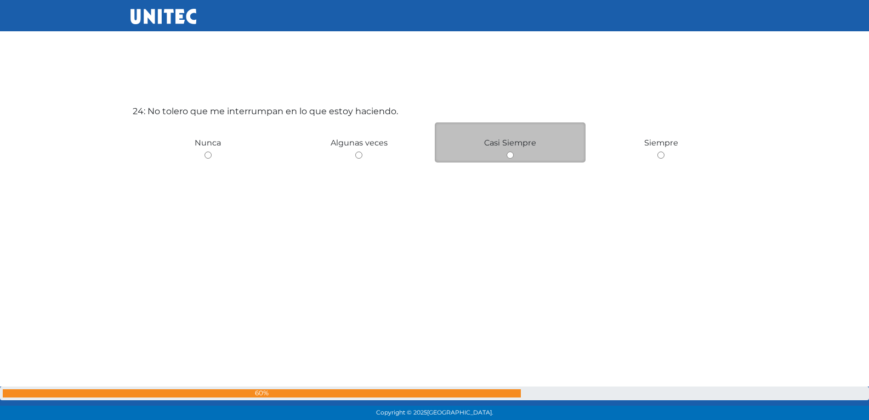
click at [511, 157] on input "radio" at bounding box center [510, 154] width 7 height 7
radio input "true"
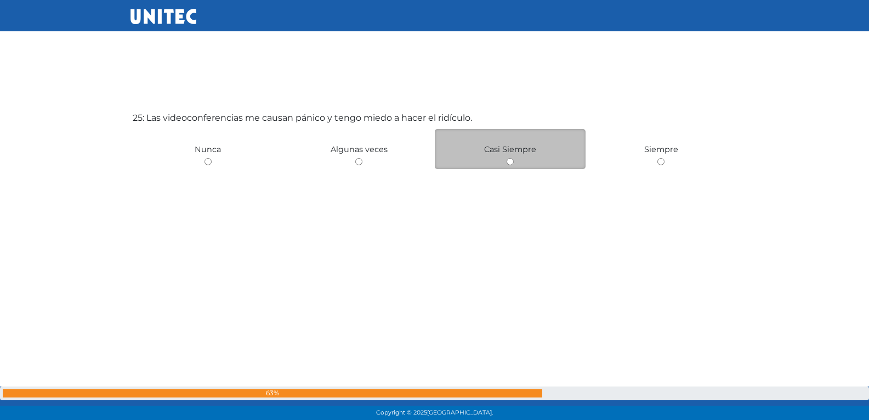
scroll to position [10126, 0]
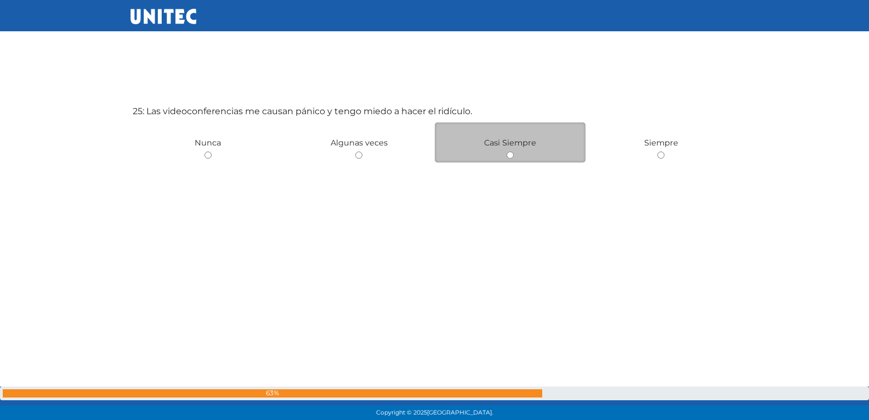
click at [511, 157] on input "radio" at bounding box center [510, 154] width 7 height 7
radio input "true"
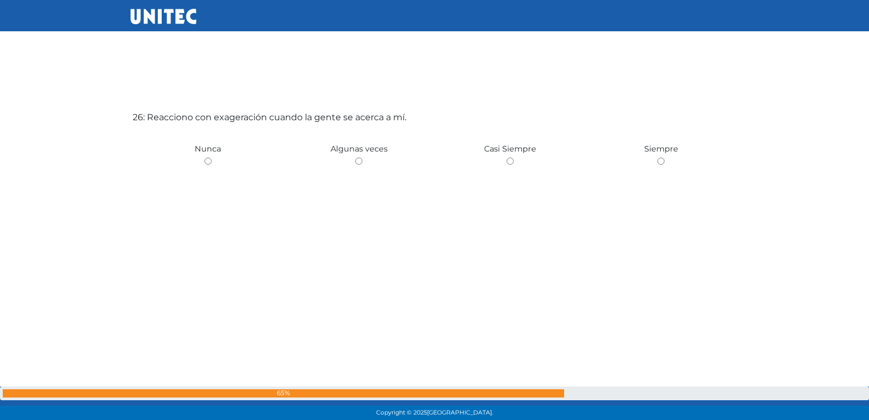
scroll to position [10545, 0]
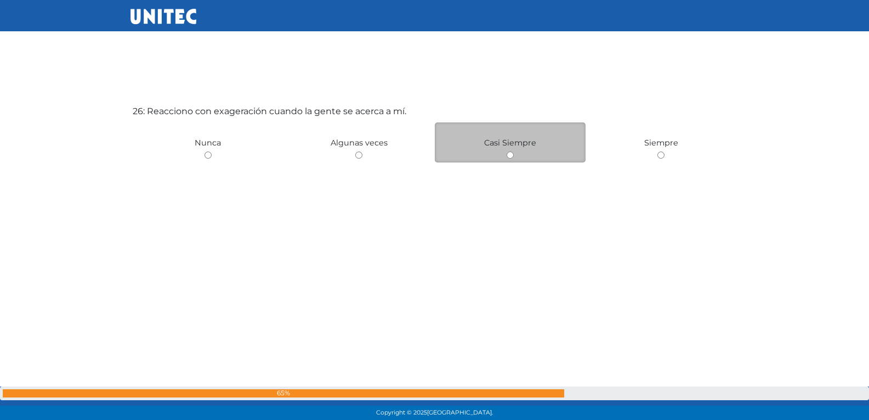
click at [512, 157] on input "radio" at bounding box center [510, 154] width 7 height 7
radio input "true"
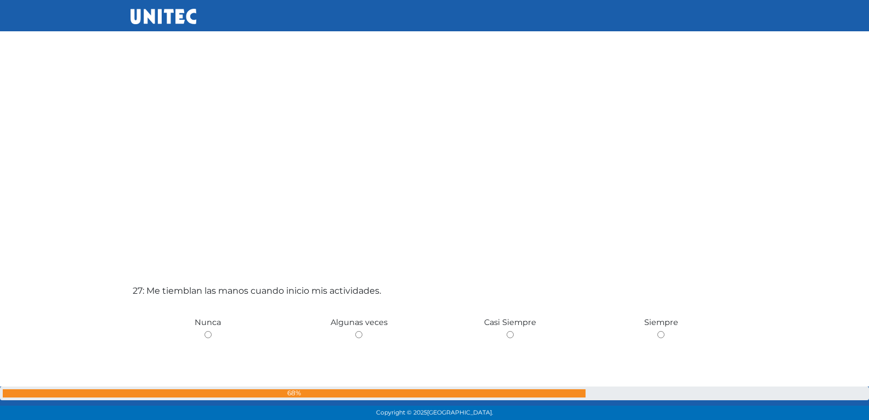
scroll to position [10819, 0]
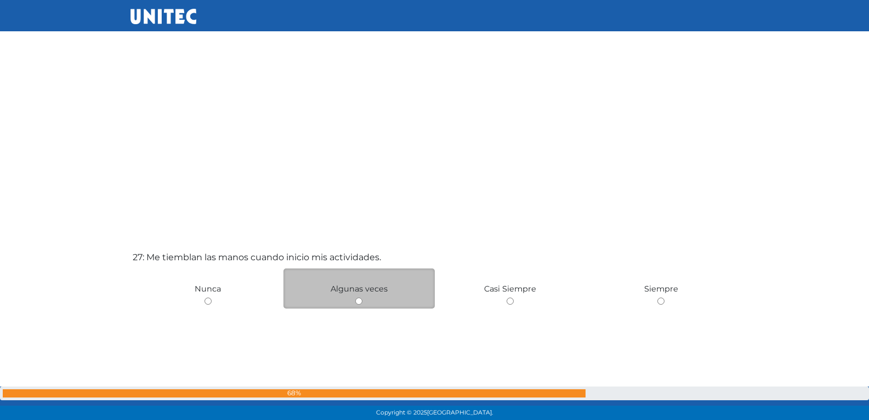
click at [361, 299] on input "radio" at bounding box center [358, 300] width 7 height 7
radio input "true"
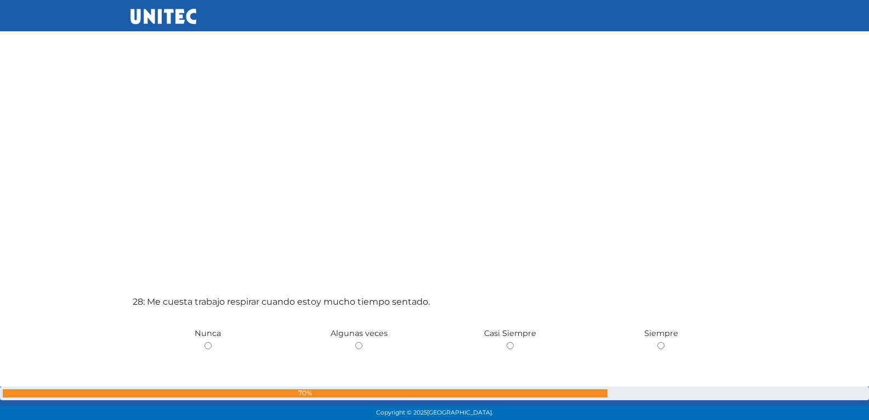
scroll to position [11200, 0]
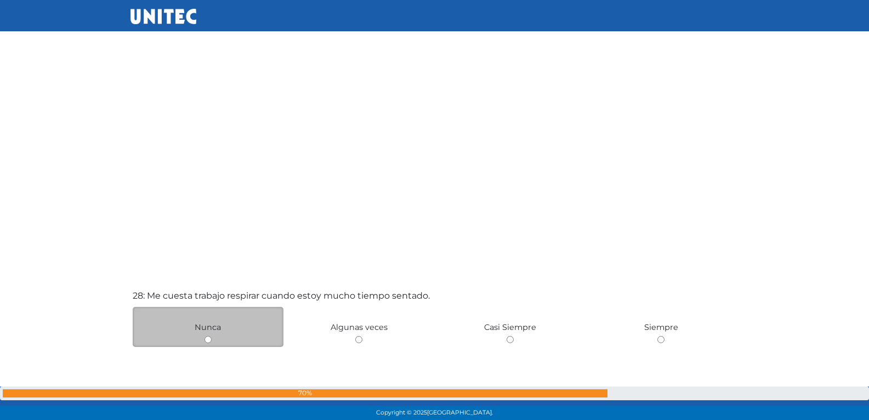
click at [207, 339] on input "radio" at bounding box center [208, 339] width 7 height 7
radio input "true"
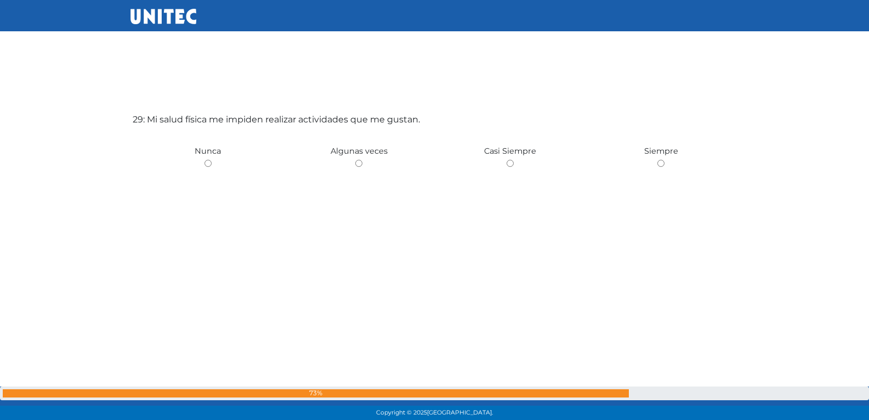
scroll to position [11804, 0]
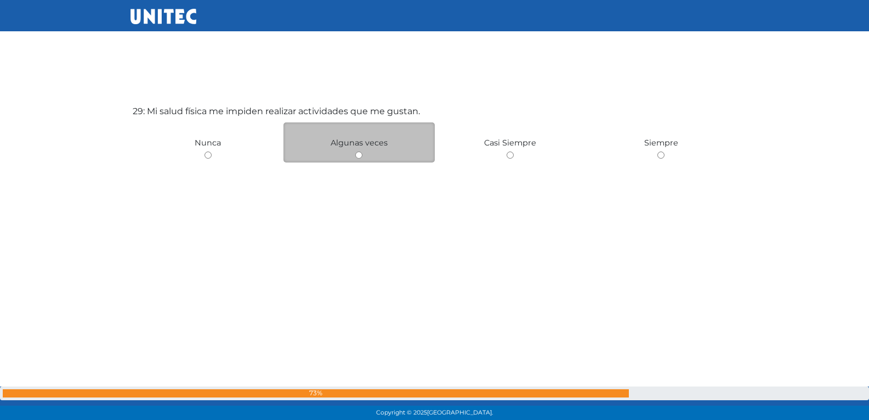
click at [361, 157] on input "radio" at bounding box center [358, 154] width 7 height 7
radio input "true"
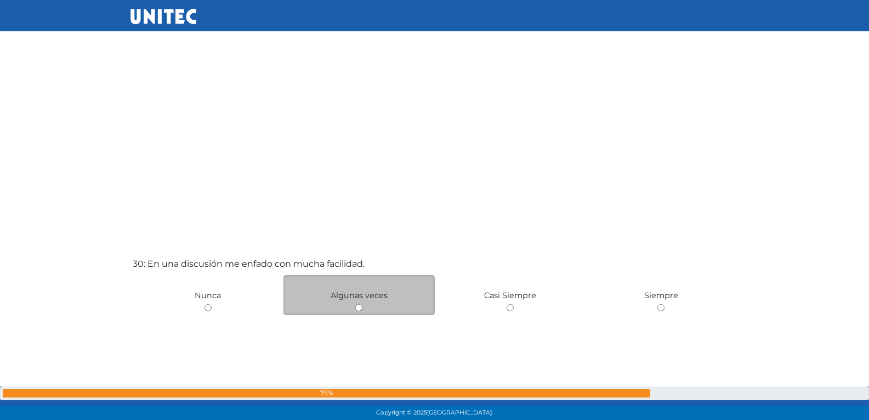
scroll to position [12132, 0]
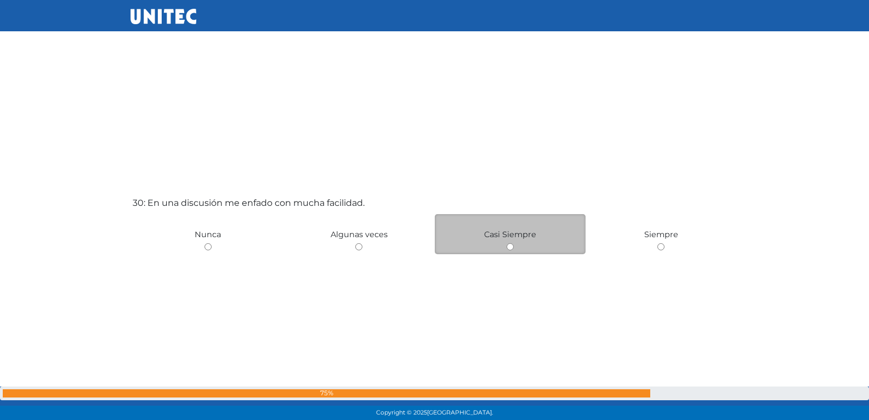
click at [512, 247] on input "radio" at bounding box center [510, 246] width 7 height 7
radio input "true"
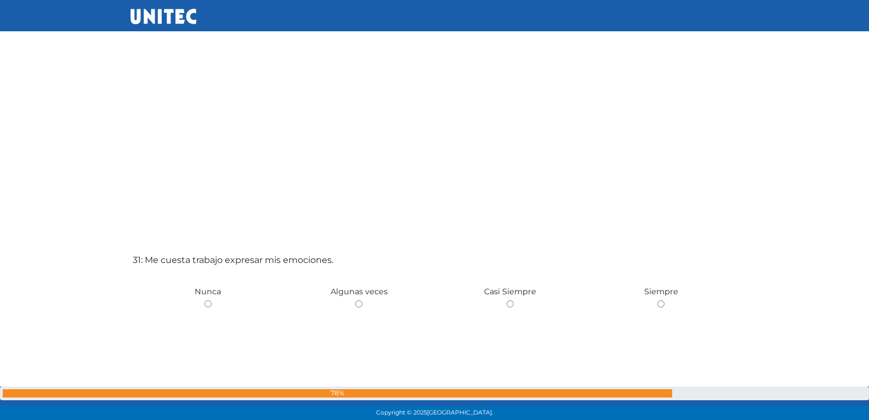
scroll to position [12514, 0]
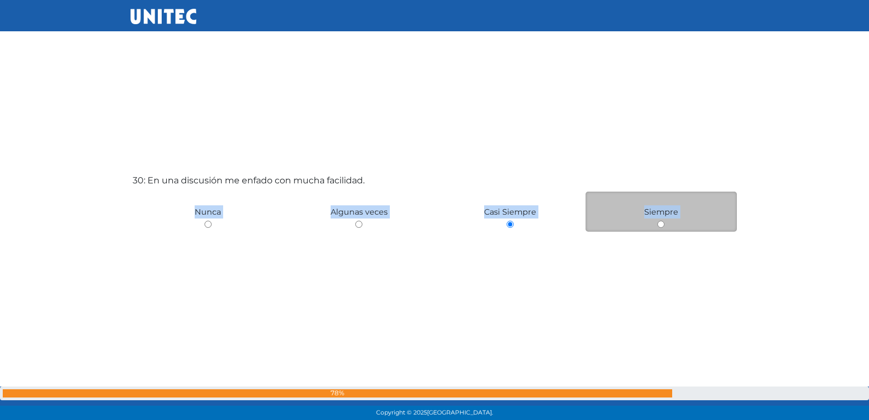
click at [663, 221] on input "radio" at bounding box center [661, 224] width 7 height 7
radio input "true"
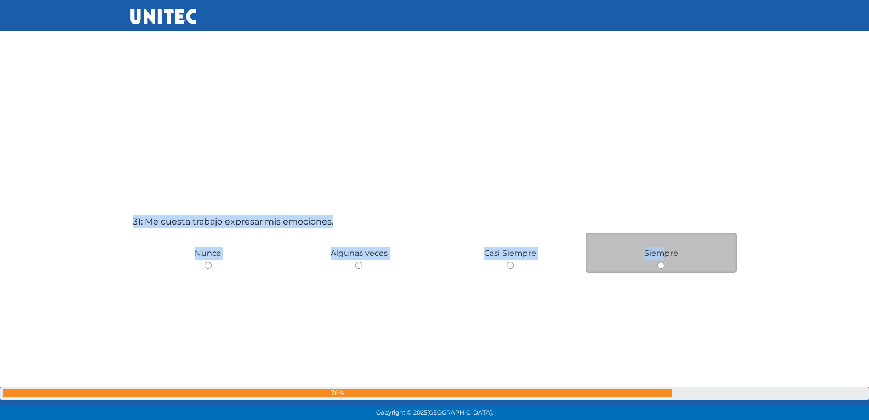
click at [663, 263] on input "radio" at bounding box center [661, 265] width 7 height 7
radio input "true"
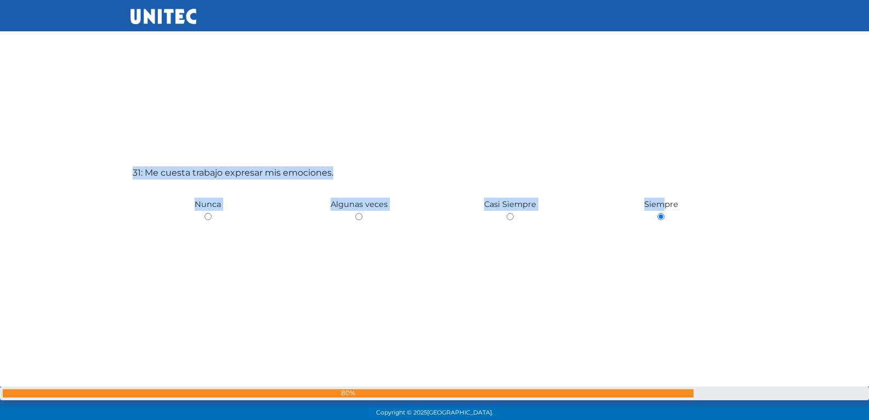
click at [637, 278] on div "31: Me cuesta trabajo expresar mis emociones. Nunca Algunas veces Casi Siempre …" at bounding box center [435, 271] width 609 height 420
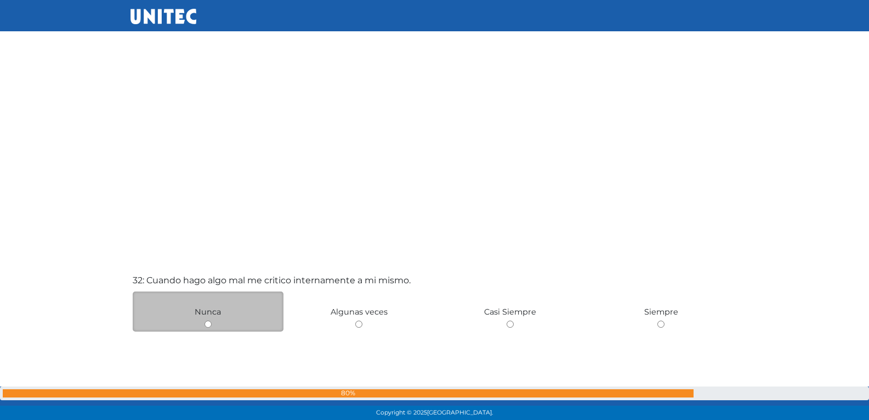
scroll to position [12913, 0]
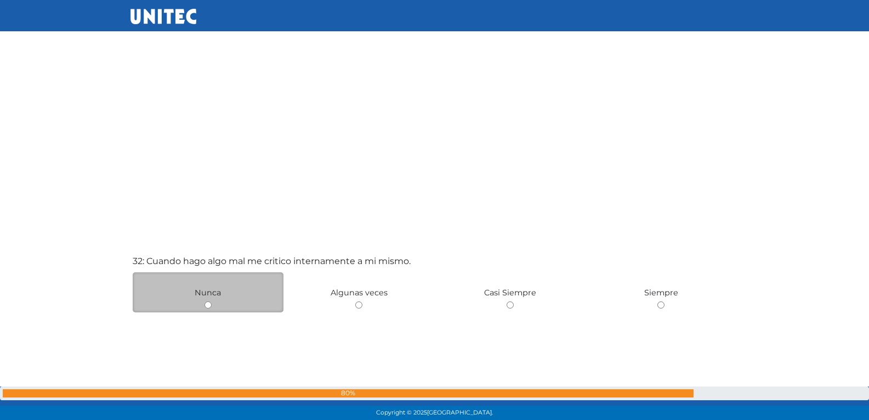
click at [208, 307] on input "radio" at bounding box center [208, 304] width 7 height 7
radio input "true"
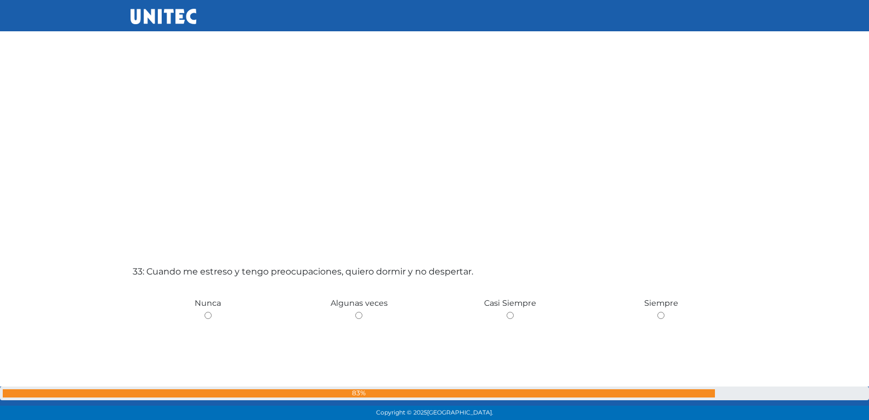
scroll to position [13325, 0]
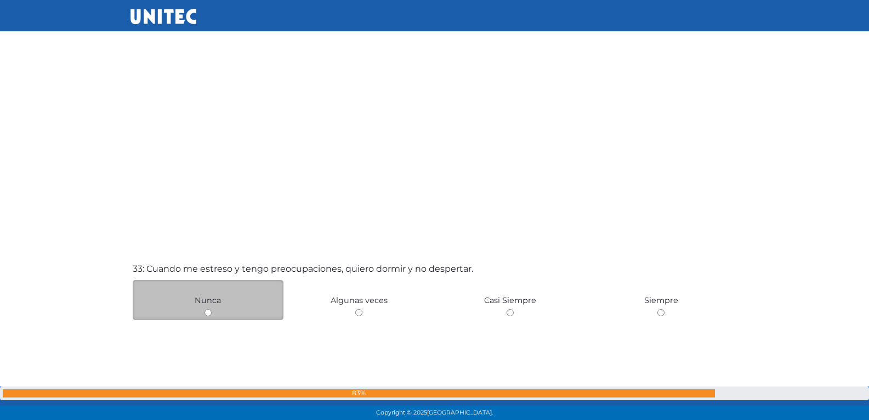
click at [209, 314] on input "radio" at bounding box center [208, 312] width 7 height 7
radio input "true"
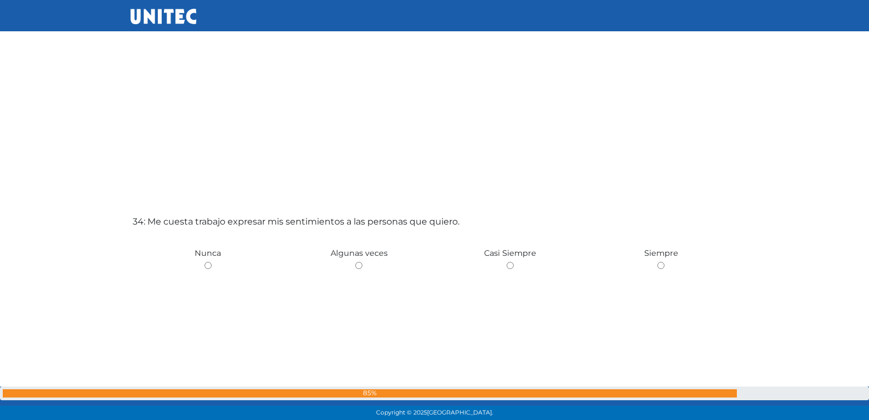
scroll to position [13795, 0]
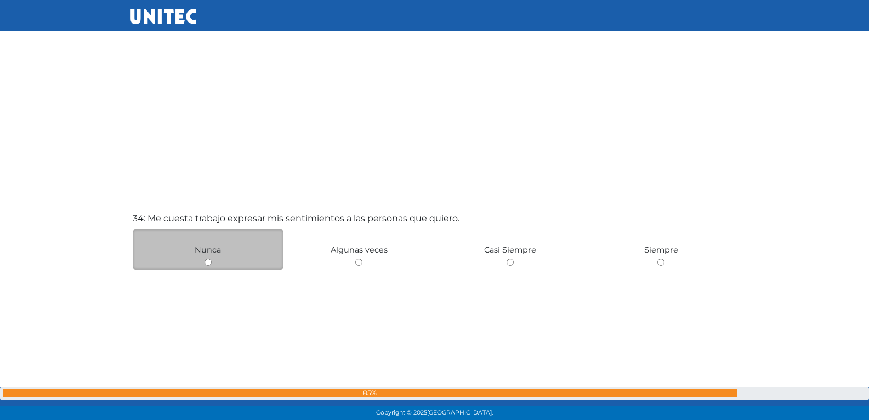
click at [210, 263] on input "radio" at bounding box center [208, 261] width 7 height 7
radio input "true"
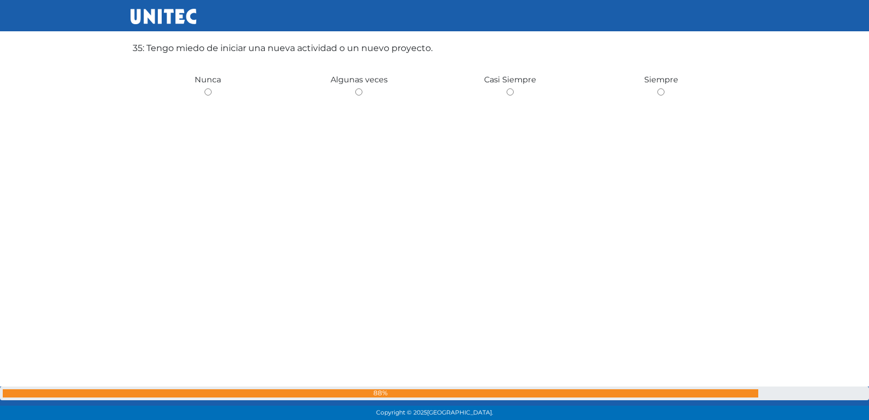
scroll to position [14322, 0]
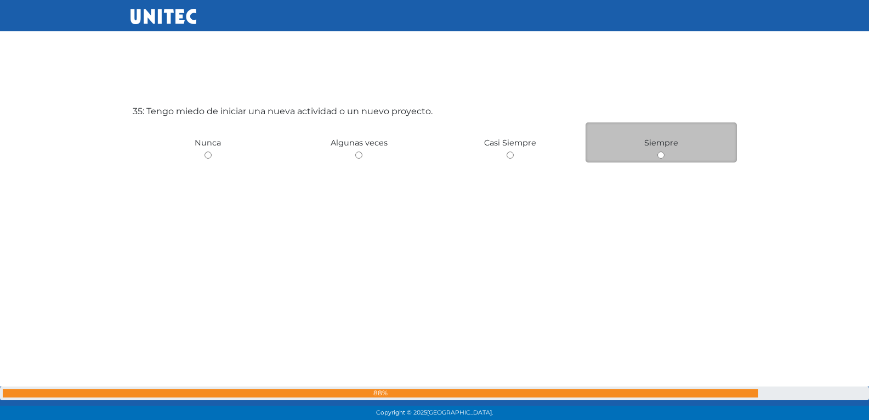
click at [667, 156] on div "Siempre" at bounding box center [661, 142] width 151 height 40
click at [662, 156] on input "radio" at bounding box center [661, 154] width 7 height 7
radio input "true"
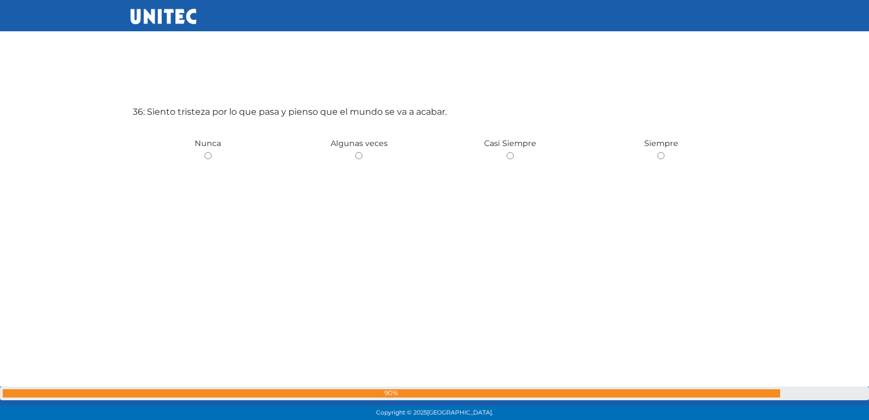
scroll to position [14785, 0]
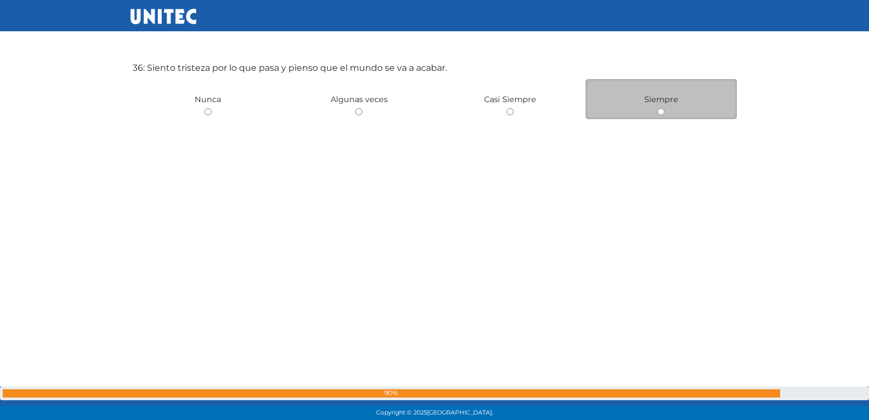
click at [660, 115] on input "radio" at bounding box center [661, 111] width 7 height 7
radio input "true"
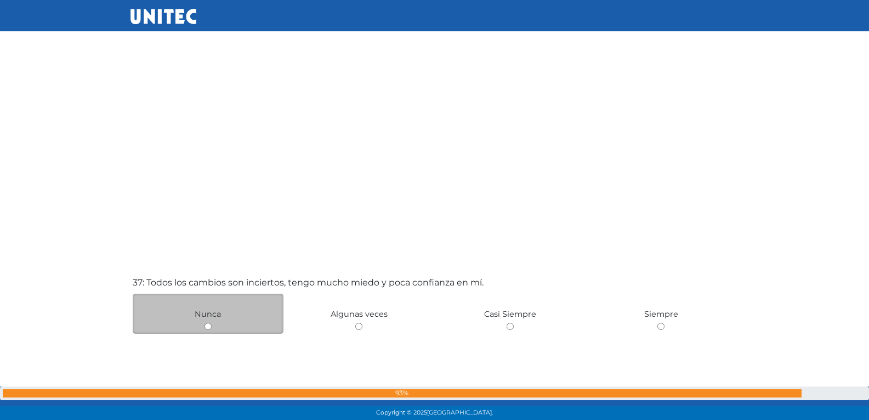
scroll to position [14991, 0]
click at [211, 323] on input "radio" at bounding box center [208, 325] width 7 height 7
radio input "true"
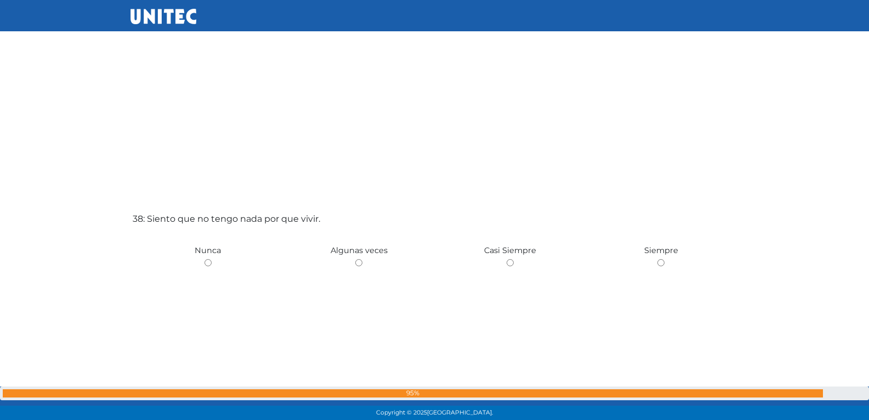
scroll to position [15480, 0]
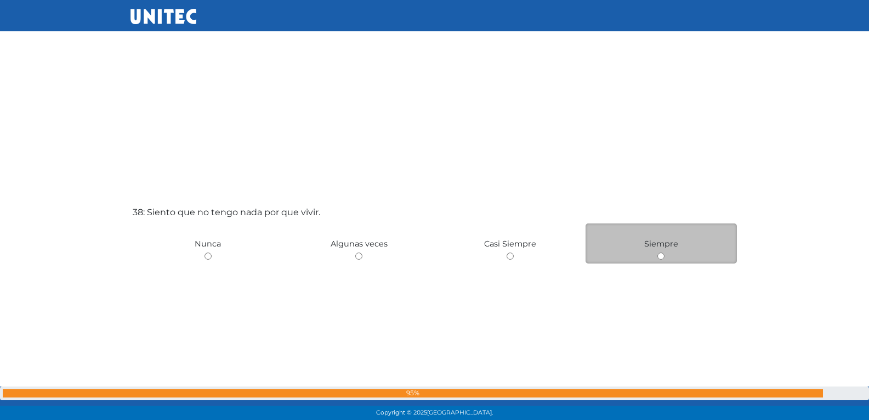
click at [645, 251] on div "Siempre" at bounding box center [661, 243] width 151 height 40
click at [660, 259] on input "radio" at bounding box center [661, 255] width 7 height 7
radio input "true"
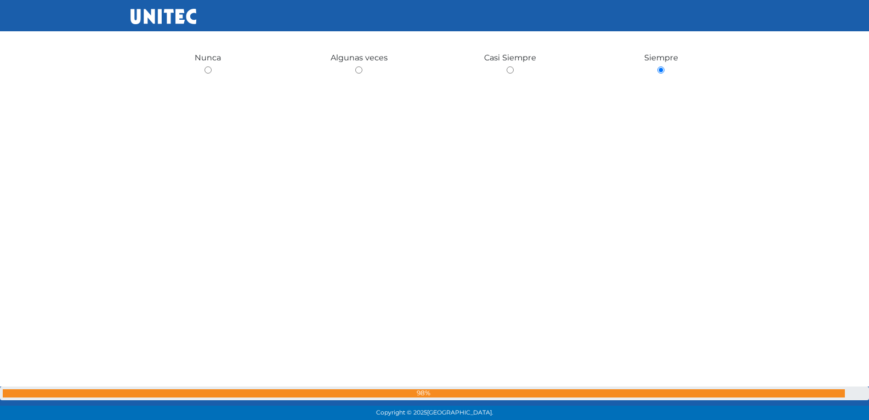
scroll to position [15809, 0]
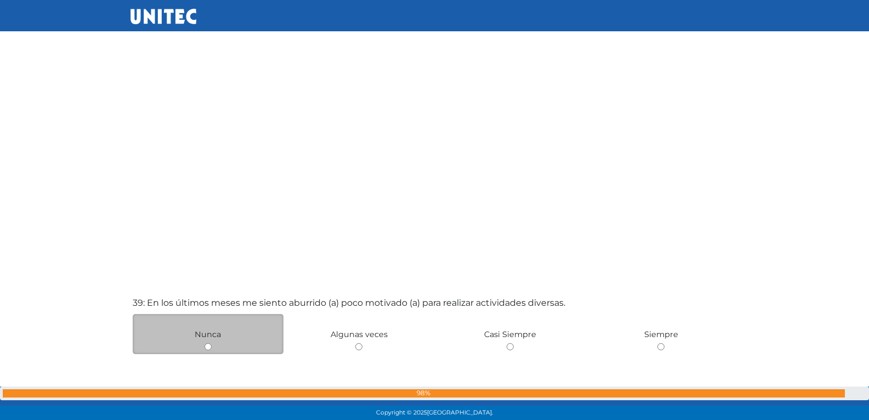
click at [209, 348] on input "radio" at bounding box center [208, 346] width 7 height 7
radio input "true"
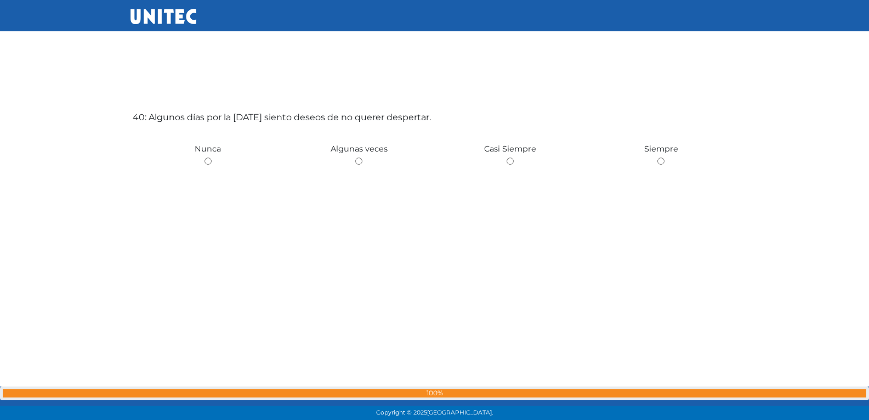
scroll to position [16420, 0]
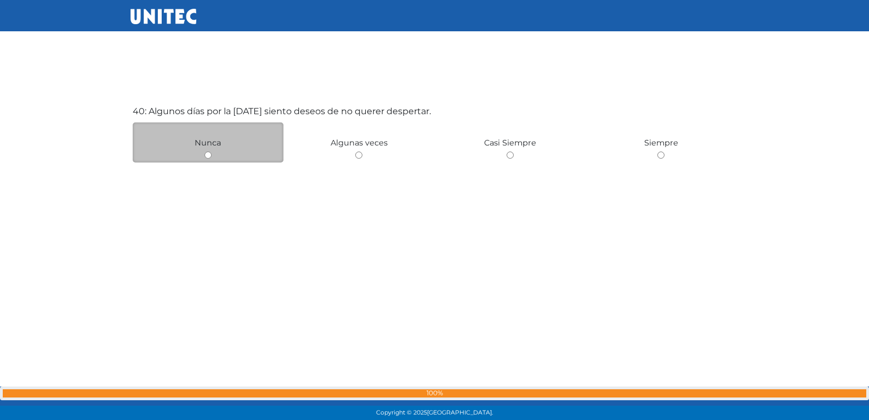
click at [211, 154] on input "radio" at bounding box center [208, 154] width 7 height 7
radio input "true"
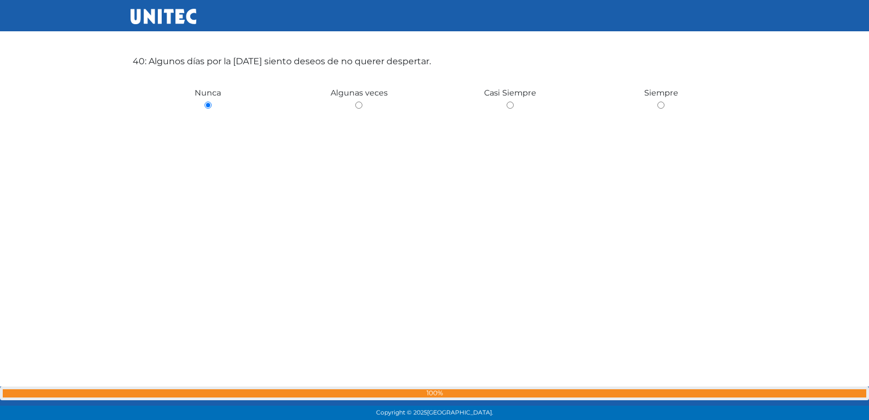
scroll to position [16743, 0]
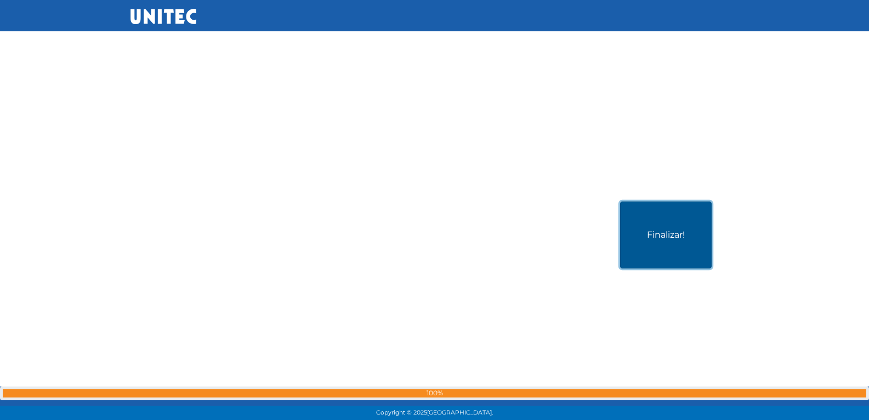
click at [682, 249] on button "Finalizar!" at bounding box center [666, 234] width 92 height 67
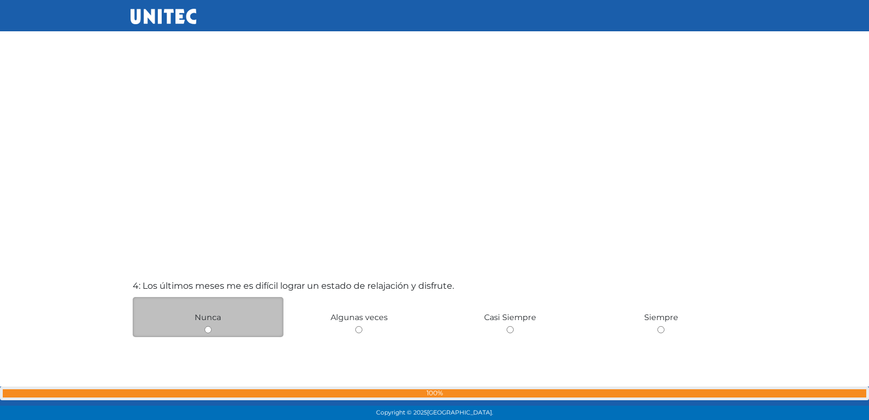
scroll to position [1173, 0]
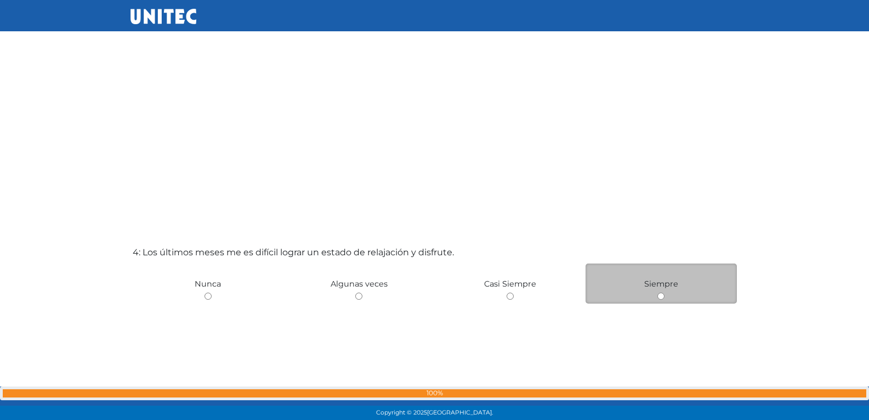
click at [659, 296] on input "radio" at bounding box center [661, 295] width 7 height 7
radio input "true"
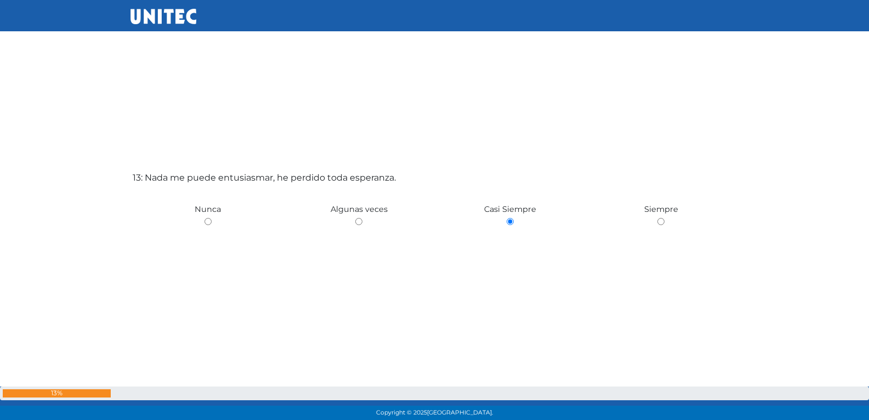
drag, startPoint x: 504, startPoint y: 308, endPoint x: 506, endPoint y: 286, distance: 22.7
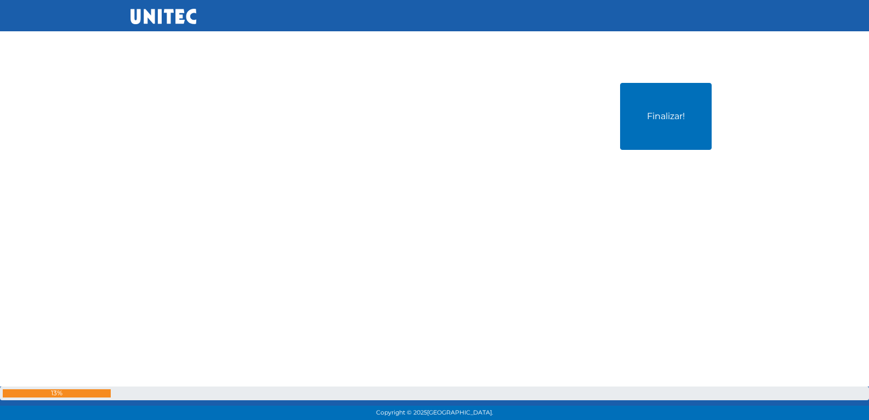
drag, startPoint x: 594, startPoint y: 289, endPoint x: 634, endPoint y: 269, distance: 44.9
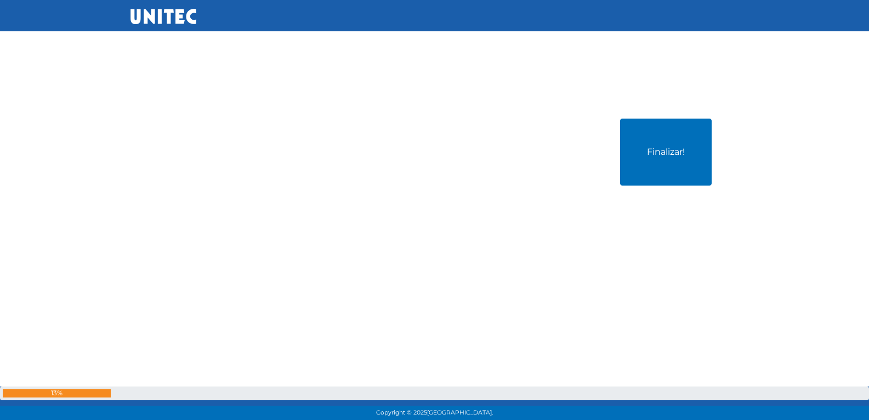
scroll to position [16807, 0]
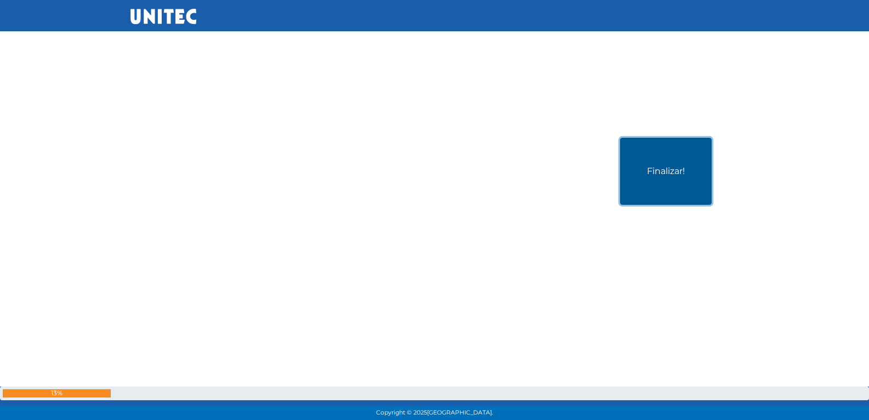
click at [656, 179] on button "Finalizar!" at bounding box center [666, 171] width 92 height 67
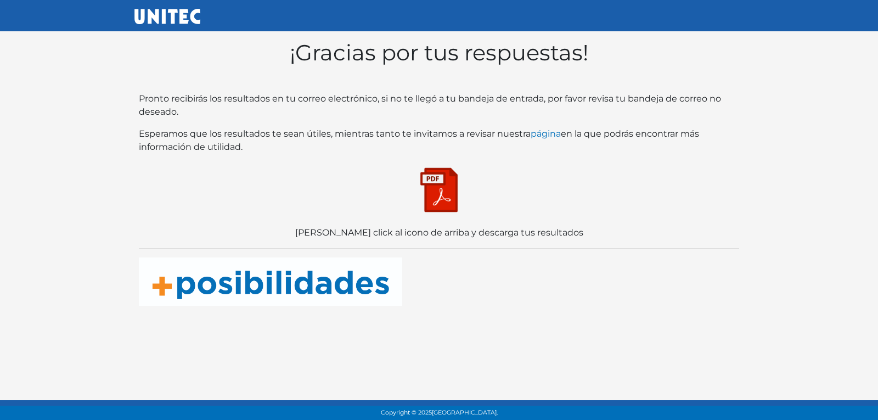
click at [460, 208] on img at bounding box center [438, 189] width 55 height 55
click at [534, 201] on p at bounding box center [439, 189] width 600 height 55
click at [73, 106] on body "¡Gracias por tus respuestas! Pronto recibirás los resultados en tu correo elect…" at bounding box center [439, 166] width 878 height 332
